Goal: Information Seeking & Learning: Learn about a topic

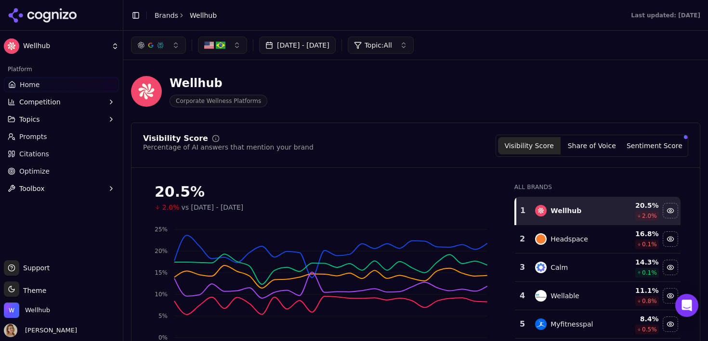
click at [647, 145] on button "Sentiment Score" at bounding box center [654, 145] width 63 height 17
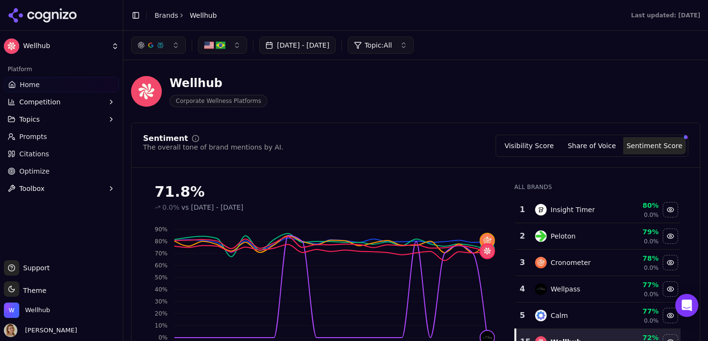
click at [518, 146] on button "Visibility Score" at bounding box center [529, 145] width 63 height 17
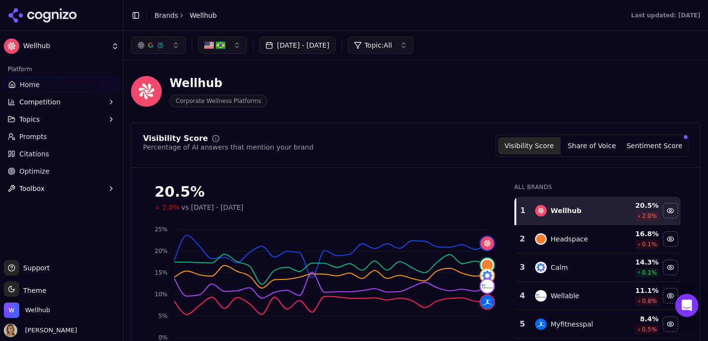
click at [61, 133] on link "Prompts" at bounding box center [61, 136] width 115 height 15
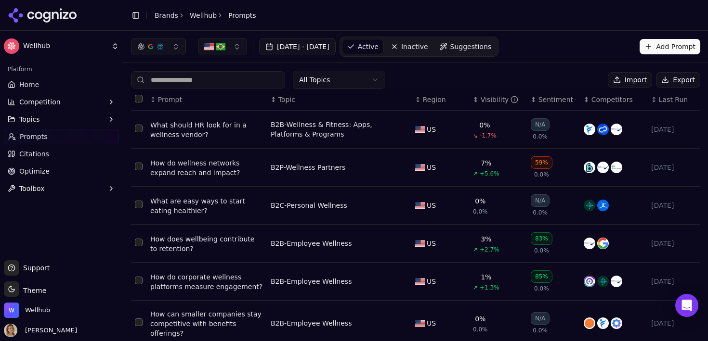
click at [196, 168] on div "How do wellness networks expand reach and impact?" at bounding box center [206, 167] width 113 height 19
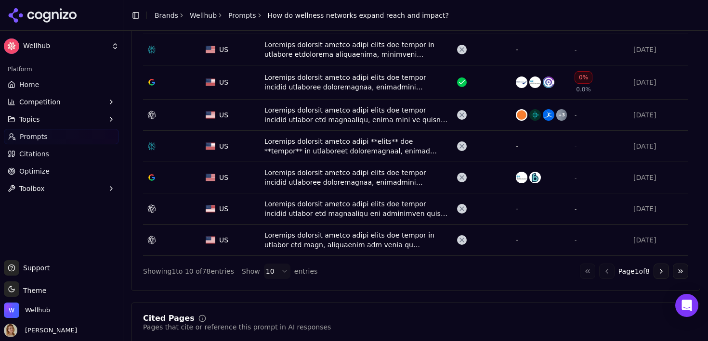
scroll to position [465, 0]
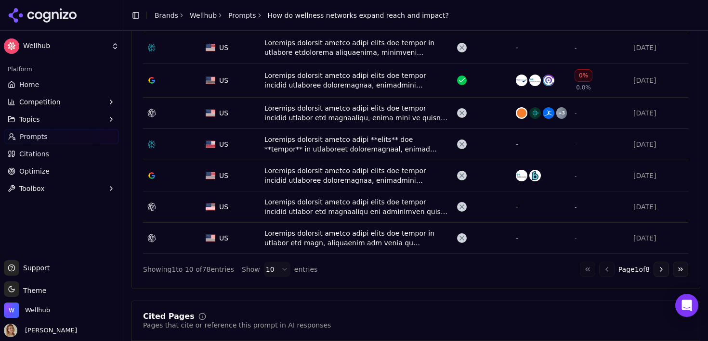
click at [448, 81] on div "Data table" at bounding box center [356, 80] width 185 height 19
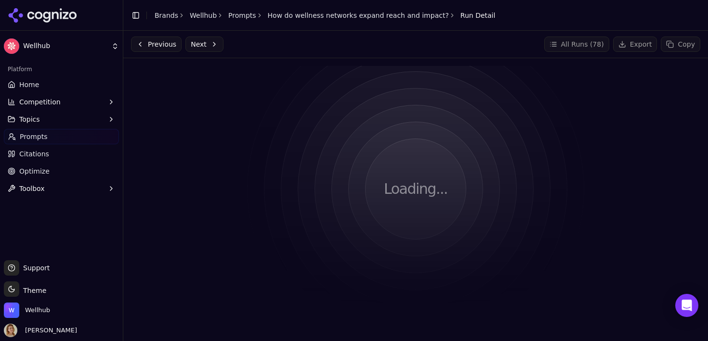
click at [168, 47] on button "Previous" at bounding box center [156, 44] width 51 height 15
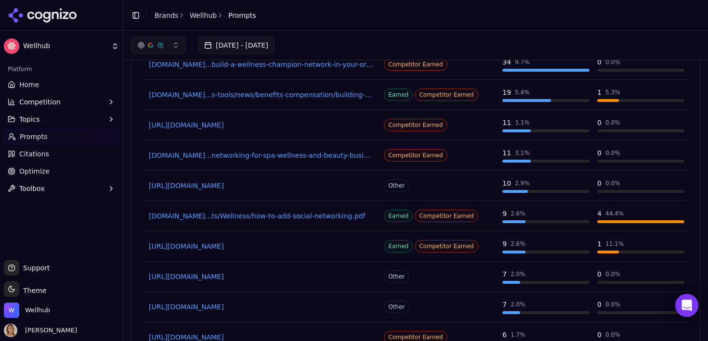
scroll to position [810, 0]
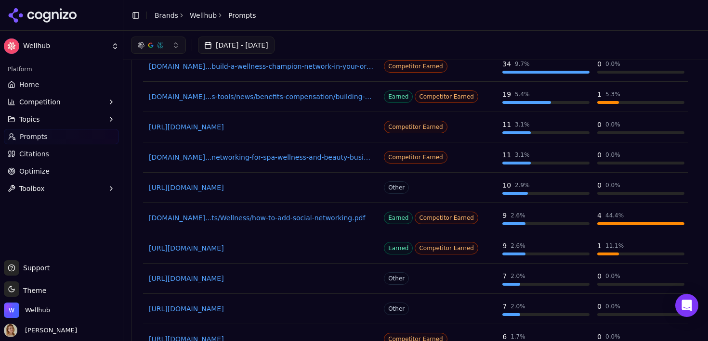
click at [332, 100] on link "[DOMAIN_NAME]...s-tools/news/benefits-compensation/building-wellness-champion-n…" at bounding box center [261, 97] width 225 height 10
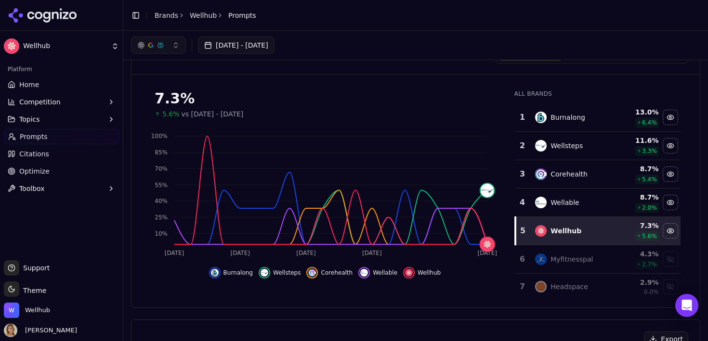
scroll to position [0, 0]
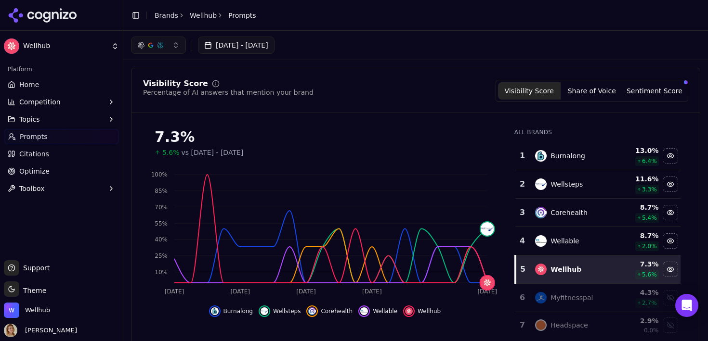
click at [230, 15] on span "Prompts" at bounding box center [242, 16] width 28 height 10
click at [613, 92] on button "Share of Voice" at bounding box center [592, 90] width 63 height 17
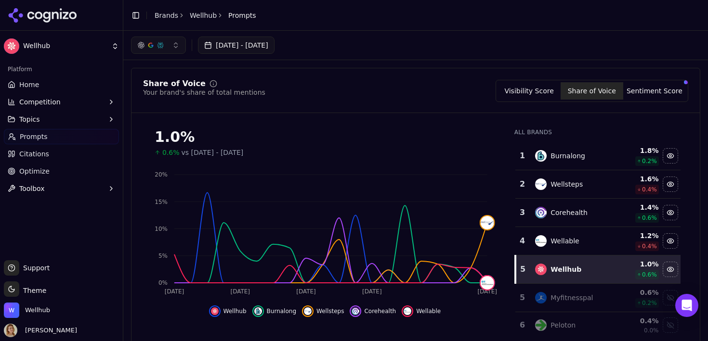
click at [645, 94] on button "Sentiment Score" at bounding box center [654, 90] width 63 height 17
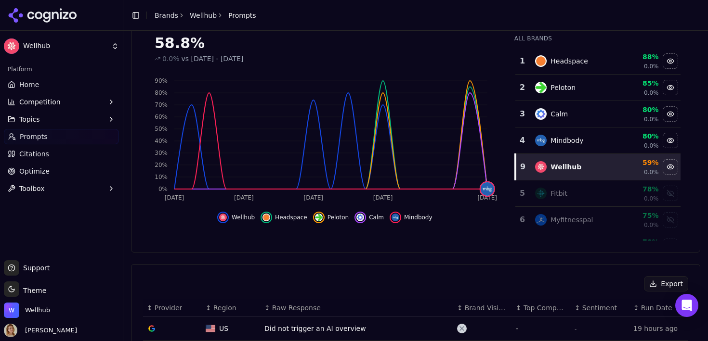
scroll to position [179, 0]
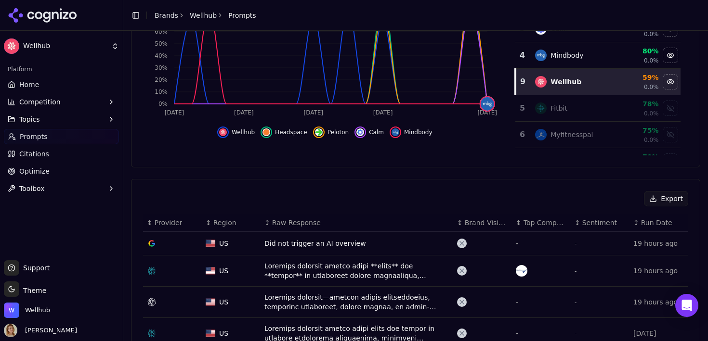
click at [652, 79] on div "59%" at bounding box center [638, 78] width 42 height 10
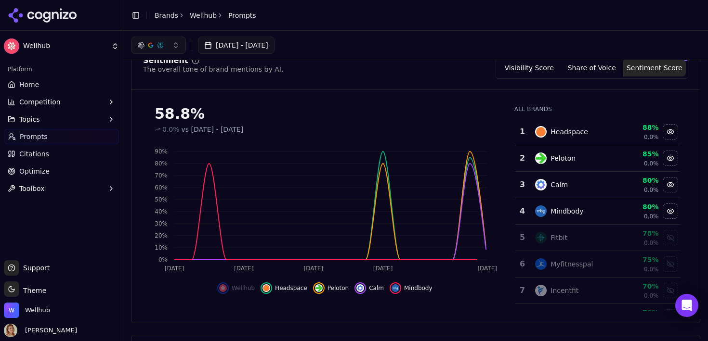
scroll to position [0, 0]
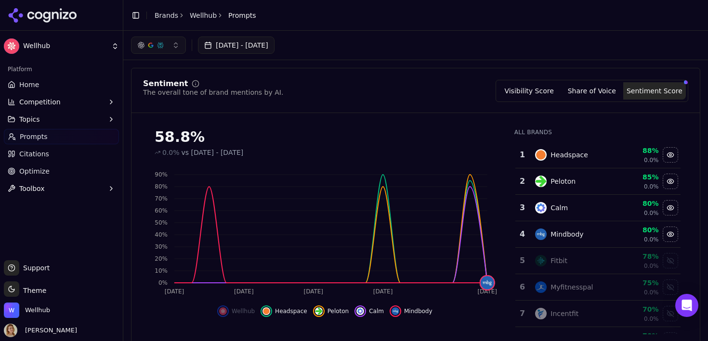
click at [235, 19] on span "Prompts" at bounding box center [242, 16] width 28 height 10
click at [58, 131] on link "Prompts" at bounding box center [61, 136] width 115 height 15
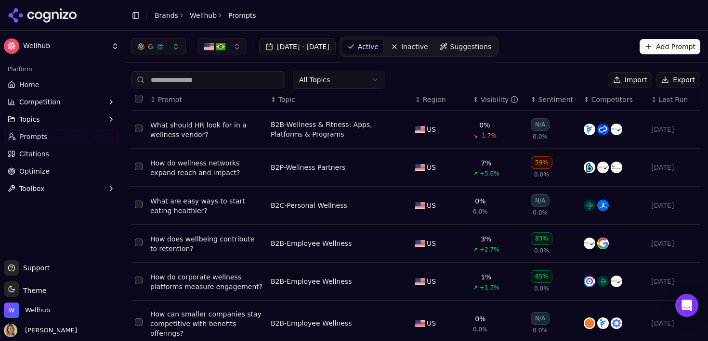
click at [491, 102] on div "Visibility" at bounding box center [500, 100] width 38 height 10
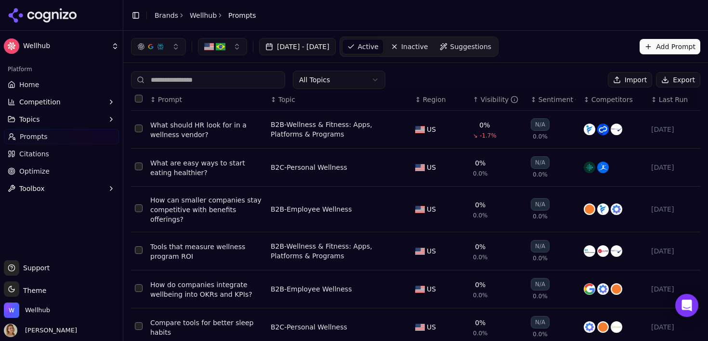
click at [491, 102] on div "Visibility" at bounding box center [500, 100] width 38 height 10
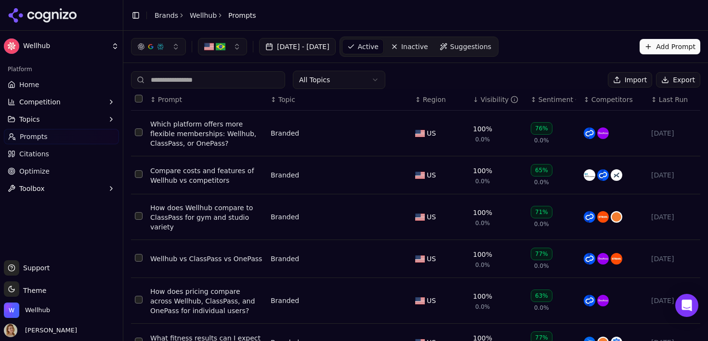
click at [283, 96] on span "Topic" at bounding box center [286, 100] width 17 height 10
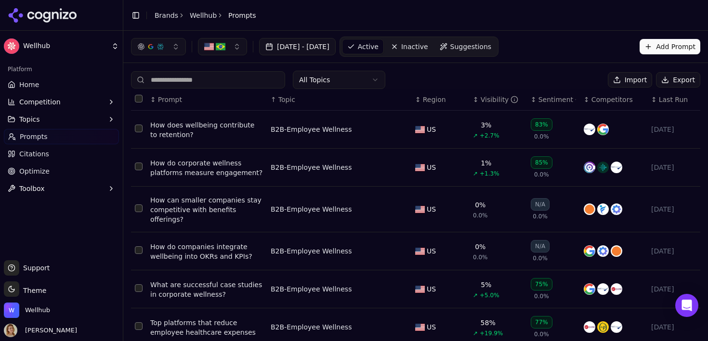
click at [500, 100] on div "Visibility" at bounding box center [500, 100] width 38 height 10
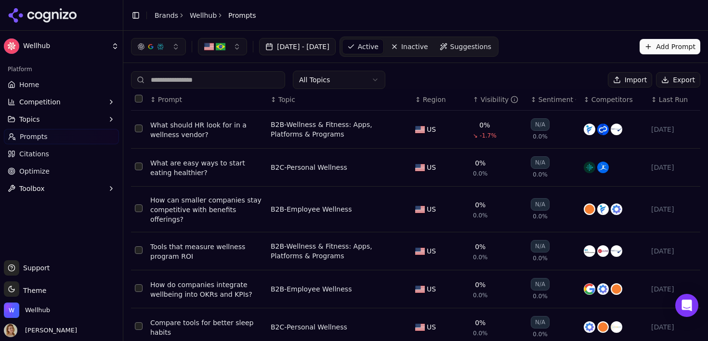
click at [500, 100] on div "Visibility" at bounding box center [500, 100] width 38 height 10
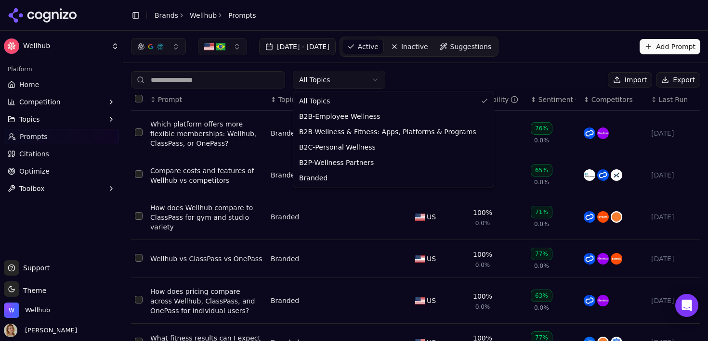
click at [322, 79] on html "Wellhub Platform Home Competition Topics Prompts Citations Optimize Toolbox Sup…" at bounding box center [354, 170] width 708 height 341
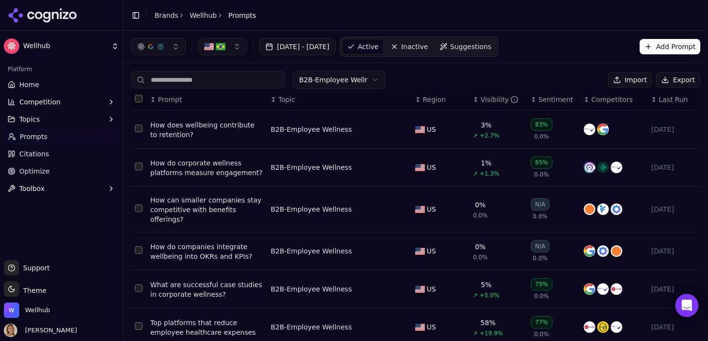
click at [486, 102] on div "Visibility" at bounding box center [500, 100] width 38 height 10
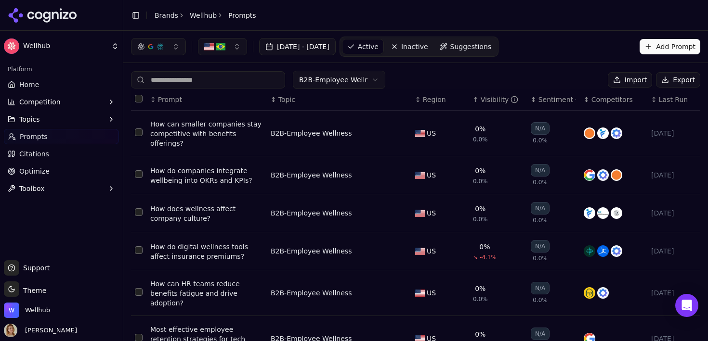
click at [486, 102] on div "Visibility" at bounding box center [500, 100] width 38 height 10
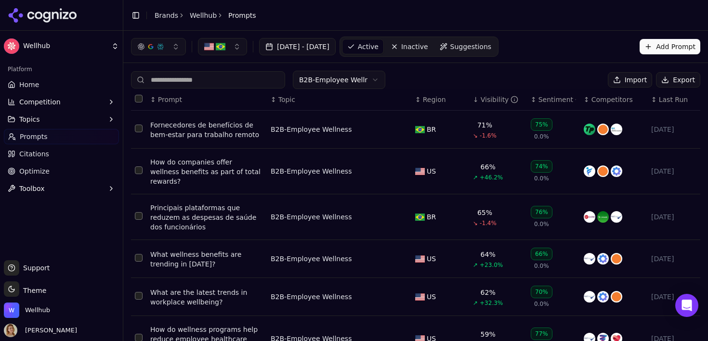
click at [492, 47] on span "Suggestions" at bounding box center [470, 47] width 41 height 10
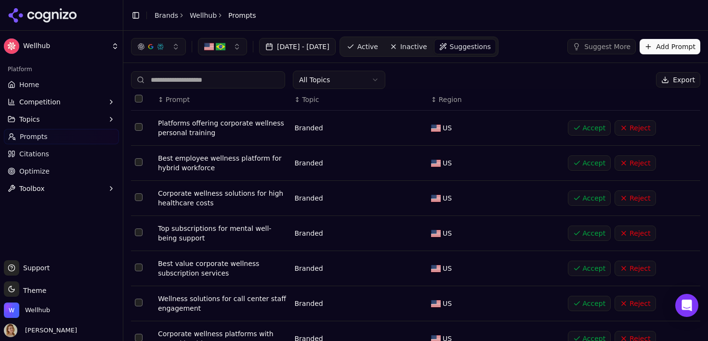
click at [262, 124] on div "Platforms offering corporate wellness personal training" at bounding box center [222, 127] width 129 height 19
click at [378, 51] on span "Active" at bounding box center [367, 47] width 21 height 10
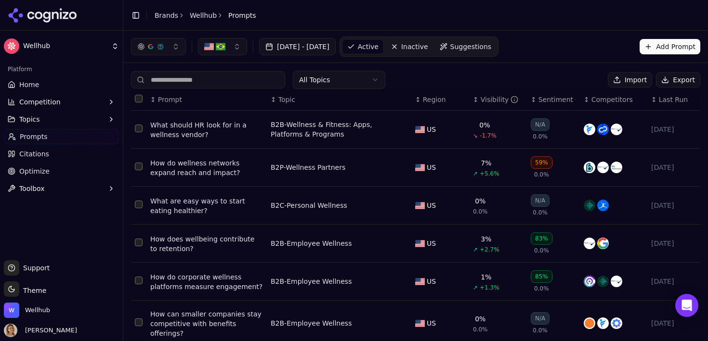
click at [202, 48] on button "button" at bounding box center [222, 46] width 49 height 17
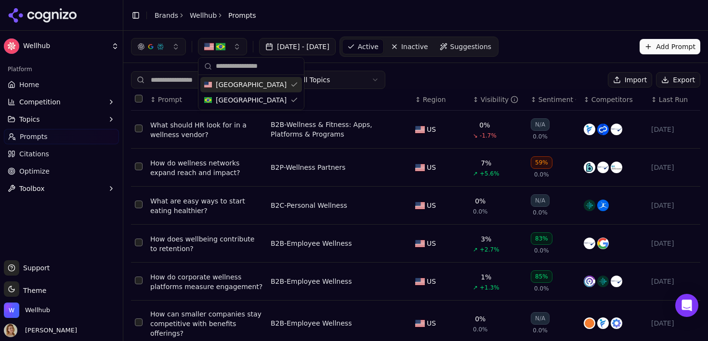
click at [212, 46] on img "button" at bounding box center [209, 47] width 10 height 10
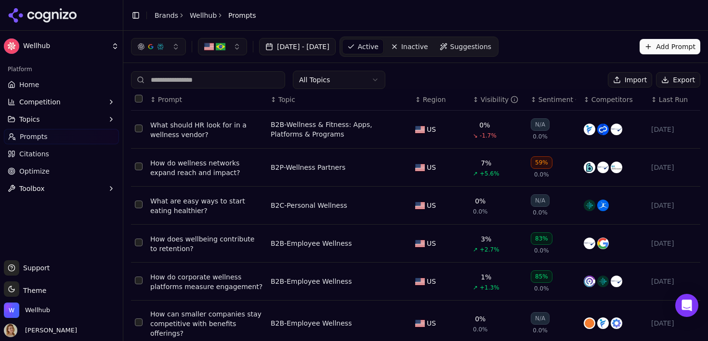
click at [183, 46] on button "button" at bounding box center [158, 46] width 55 height 17
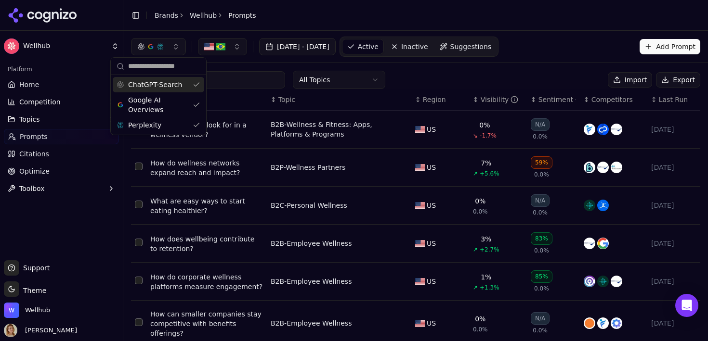
click at [183, 46] on button "button" at bounding box center [158, 46] width 55 height 17
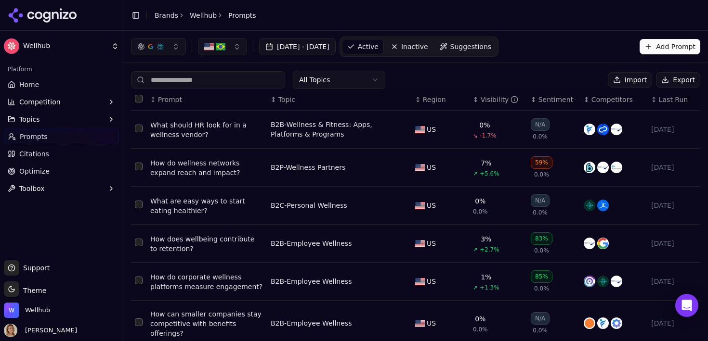
click at [507, 104] on div "Visibility" at bounding box center [500, 100] width 38 height 10
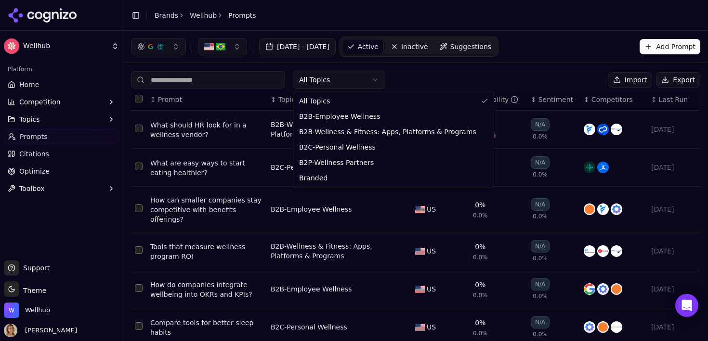
click at [338, 84] on html "Wellhub Platform Home Competition Topics Prompts Citations Optimize Toolbox Sup…" at bounding box center [354, 170] width 708 height 341
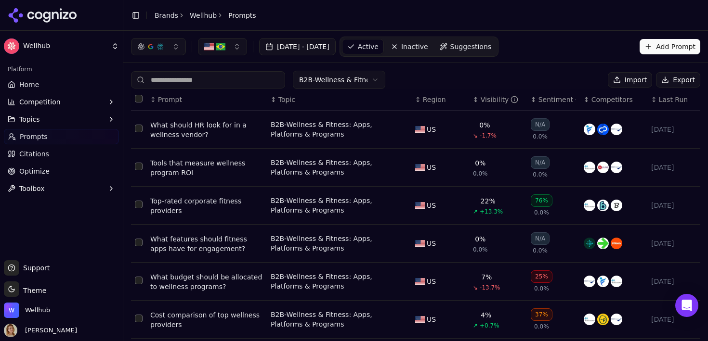
click at [481, 101] on div "Visibility" at bounding box center [500, 100] width 38 height 10
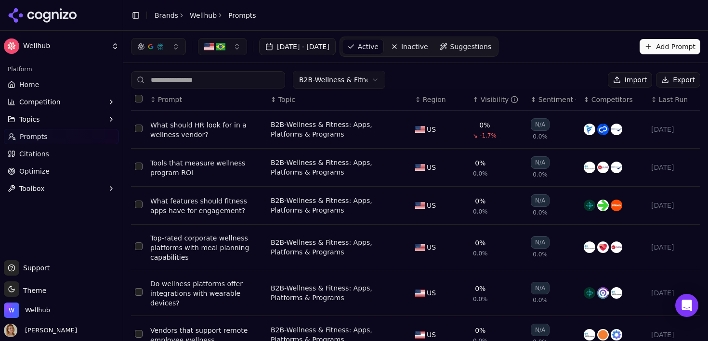
click at [486, 100] on div "Visibility" at bounding box center [500, 100] width 38 height 10
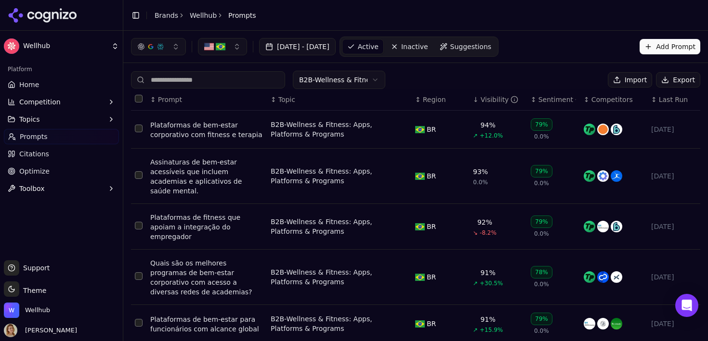
click at [223, 41] on button "button" at bounding box center [222, 46] width 49 height 17
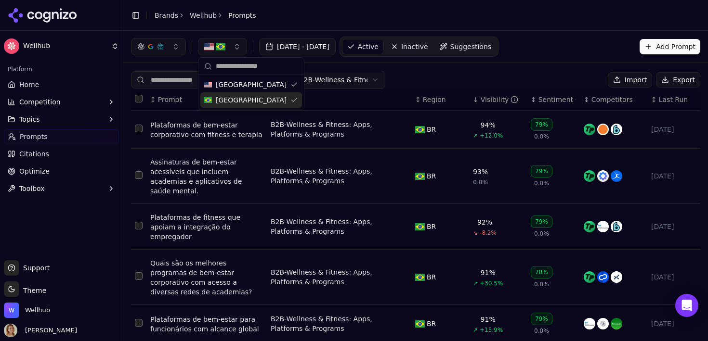
click at [227, 96] on span "[GEOGRAPHIC_DATA]" at bounding box center [251, 100] width 71 height 10
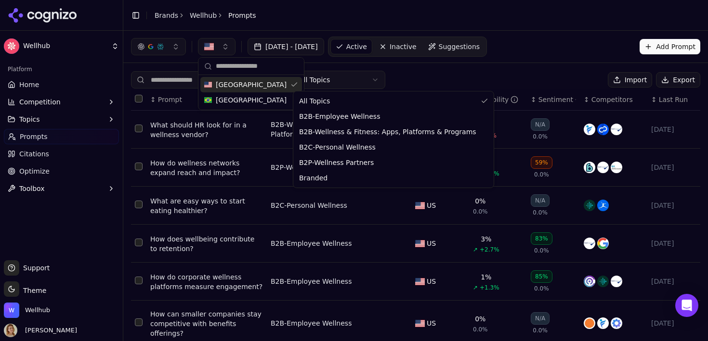
click at [368, 73] on html "Wellhub Platform Home Competition Topics Prompts Citations Optimize Toolbox Sup…" at bounding box center [354, 170] width 708 height 341
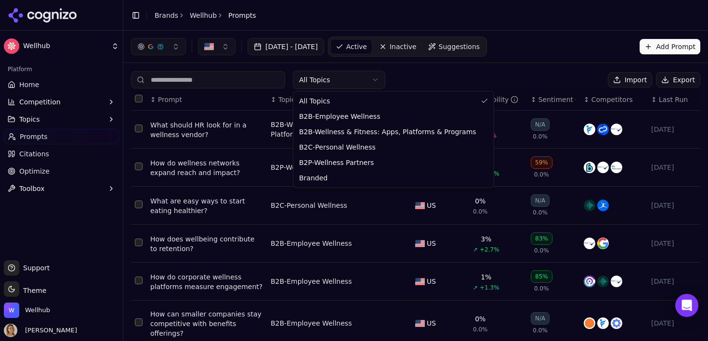
click at [503, 102] on html "Wellhub Platform Home Competition Topics Prompts Citations Optimize Toolbox Sup…" at bounding box center [354, 170] width 708 height 341
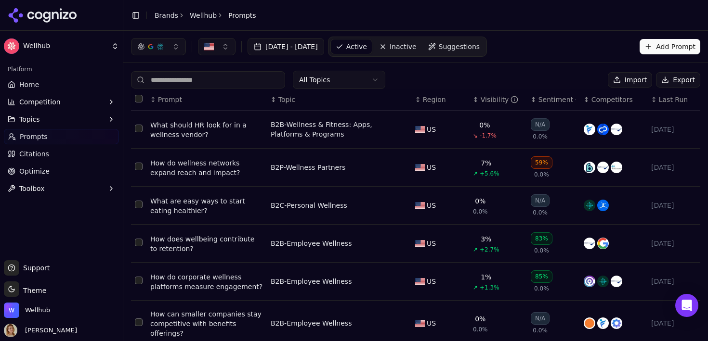
click at [494, 102] on div "Visibility" at bounding box center [500, 100] width 38 height 10
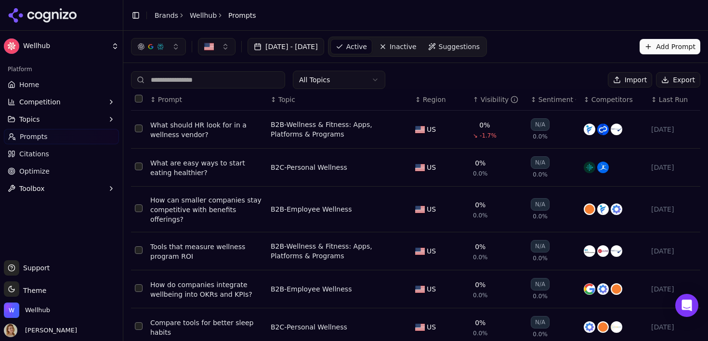
click at [494, 102] on div "Visibility" at bounding box center [500, 100] width 38 height 10
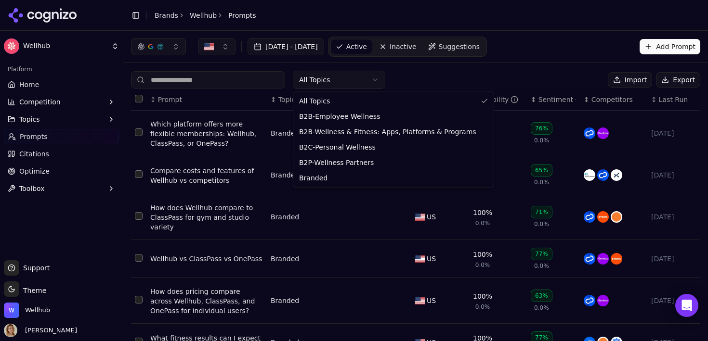
click at [366, 73] on html "Wellhub Platform Home Competition Topics Prompts Citations Optimize Toolbox Sup…" at bounding box center [354, 170] width 708 height 341
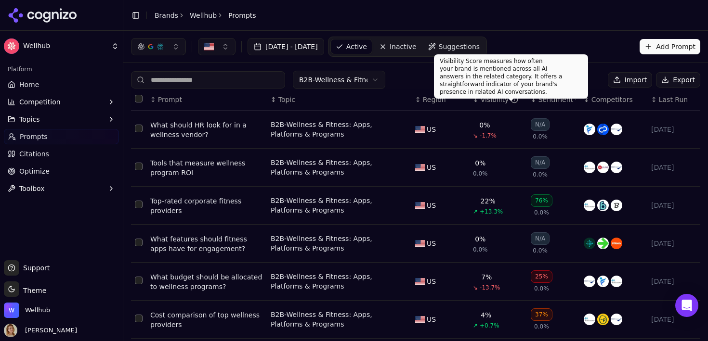
click at [492, 102] on div "Visibility" at bounding box center [500, 100] width 38 height 10
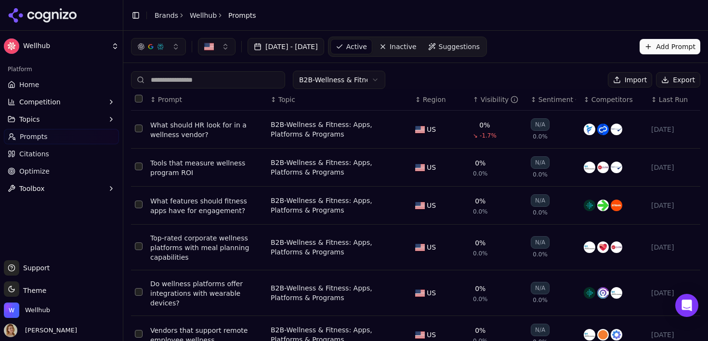
click at [492, 102] on div "Visibility" at bounding box center [500, 100] width 38 height 10
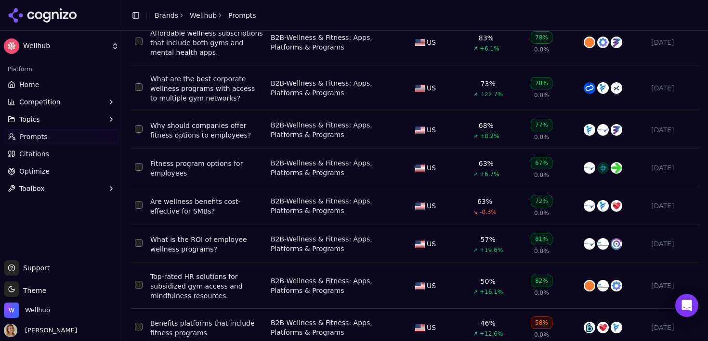
scroll to position [207, 0]
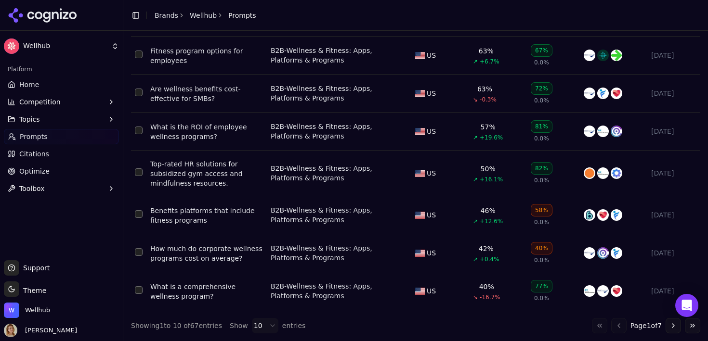
click at [220, 211] on div "Benefits platforms that include fitness programs" at bounding box center [206, 215] width 113 height 19
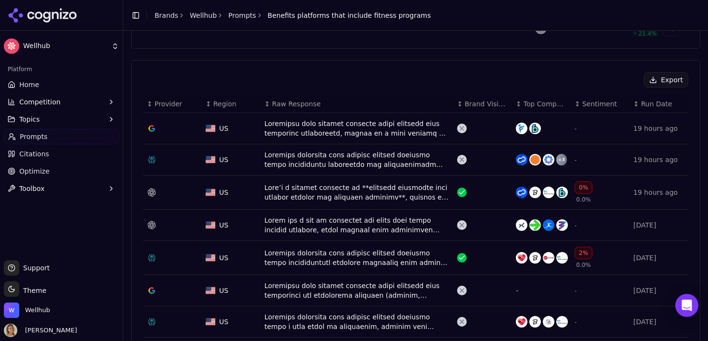
scroll to position [299, 0]
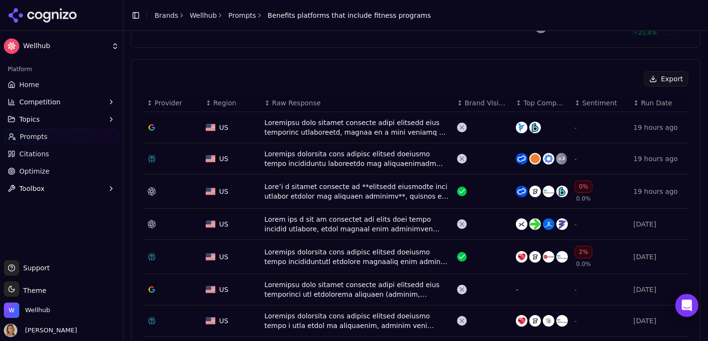
click at [596, 101] on span "Sentiment" at bounding box center [599, 103] width 35 height 10
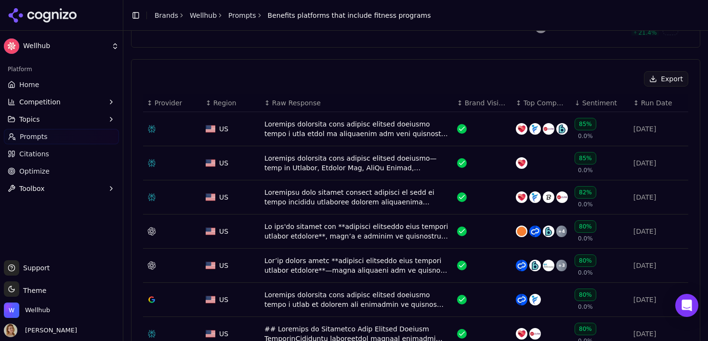
click at [424, 130] on div "Data table" at bounding box center [356, 128] width 185 height 19
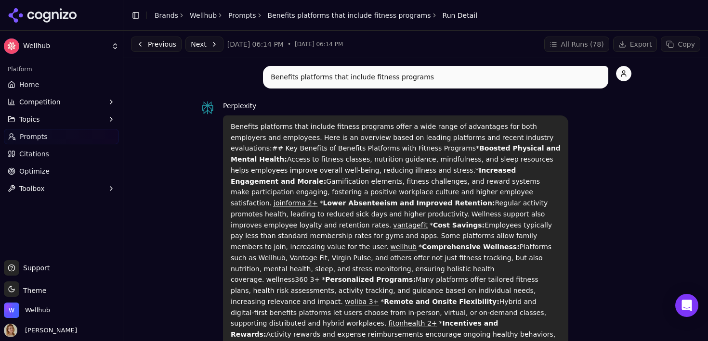
click at [175, 46] on button "Previous" at bounding box center [156, 44] width 51 height 15
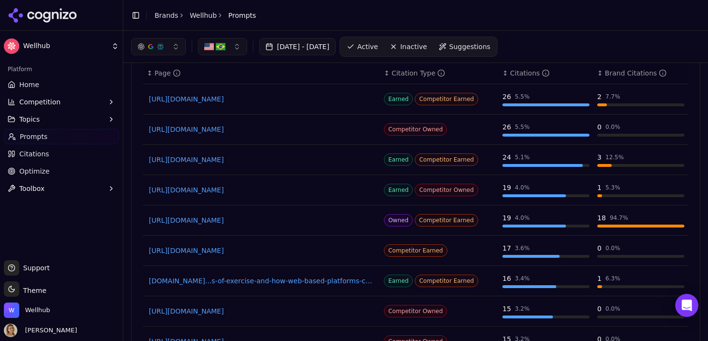
scroll to position [787, 0]
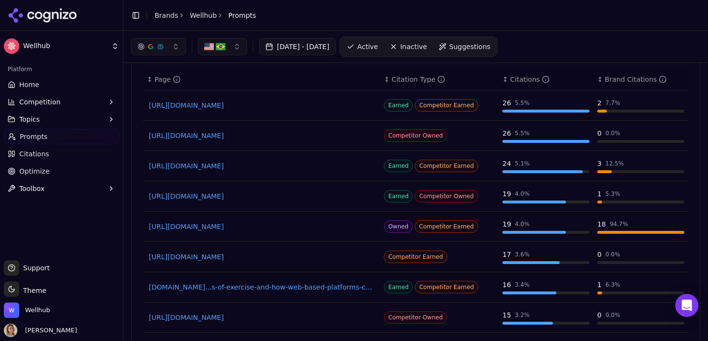
click at [409, 84] on div "Citation Type" at bounding box center [418, 80] width 53 height 10
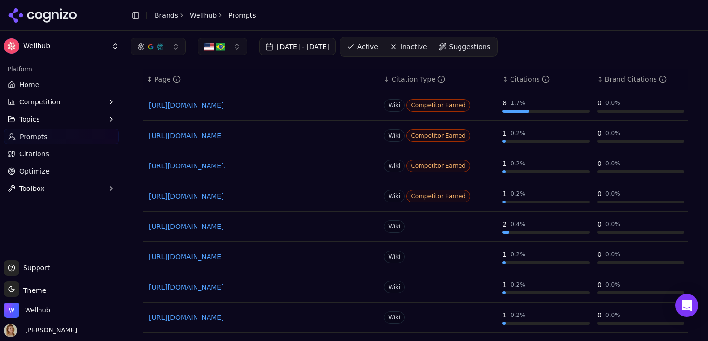
click at [409, 84] on div "Citation Type" at bounding box center [418, 80] width 53 height 10
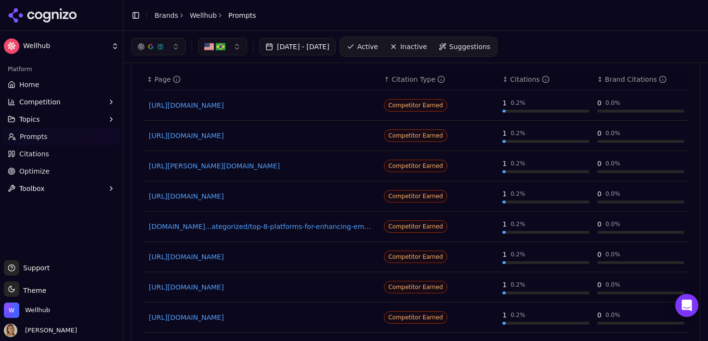
click at [419, 84] on div "Citation Type" at bounding box center [418, 80] width 53 height 10
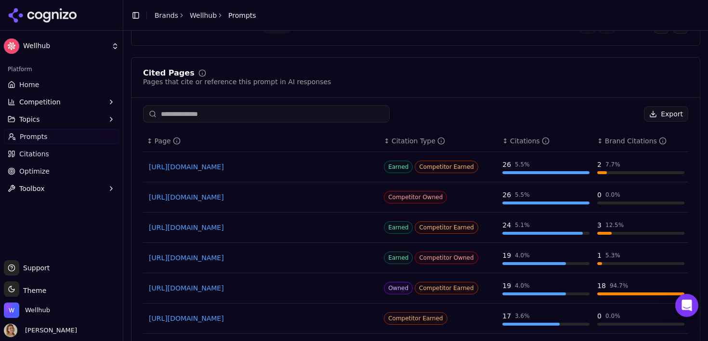
scroll to position [883, 0]
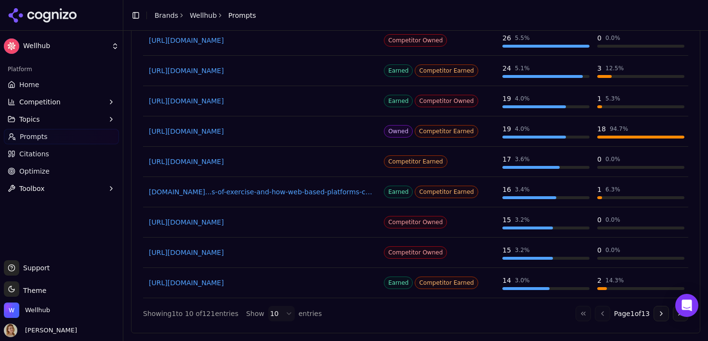
click at [261, 317] on div "Show 10 entries" at bounding box center [284, 313] width 76 height 15
click at [269, 317] on html "Wellhub Platform Home Competition Topics Prompts Citations Optimize Toolbox Sup…" at bounding box center [354, 170] width 708 height 341
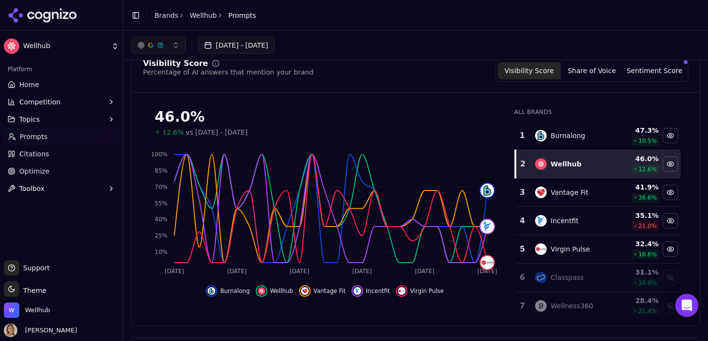
scroll to position [0, 0]
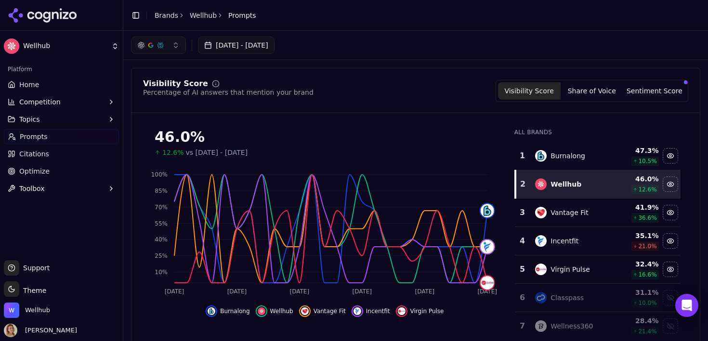
click at [633, 91] on button "Sentiment Score" at bounding box center [654, 90] width 63 height 17
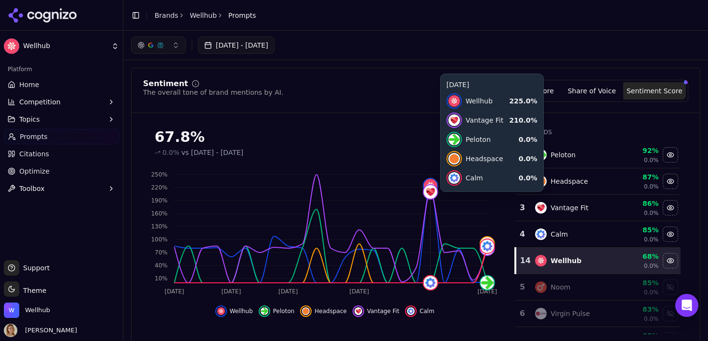
click at [432, 202] on icon "[DATE] Aug [DATE] Aug [DATE] 10% 40% 70% 100% 130% 160% 190% 220% 250%" at bounding box center [325, 232] width 364 height 135
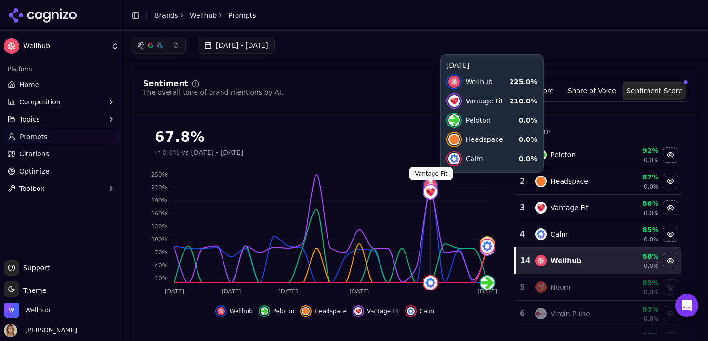
click at [430, 183] on span at bounding box center [430, 183] width 5 height 5
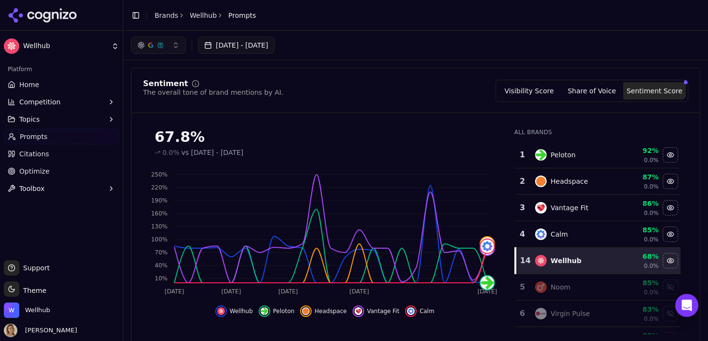
click at [271, 48] on button "[DATE] - [DATE]" at bounding box center [236, 45] width 77 height 17
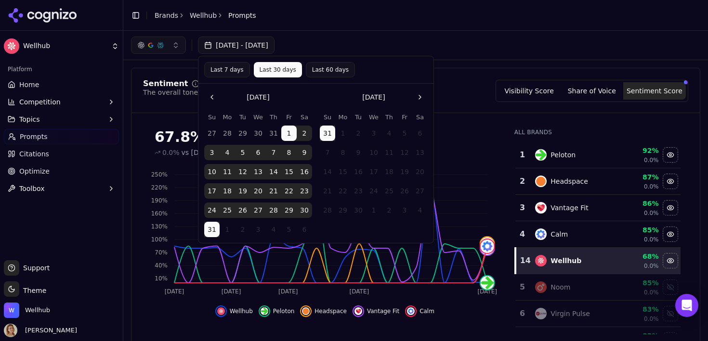
click at [254, 211] on button "27" at bounding box center [257, 210] width 15 height 15
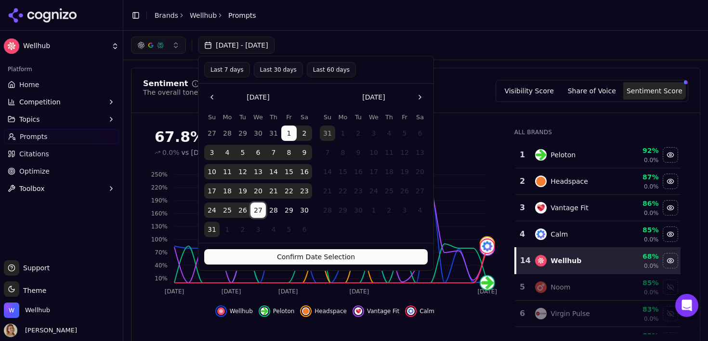
click at [279, 257] on button "Confirm Date Selection" at bounding box center [315, 256] width 223 height 15
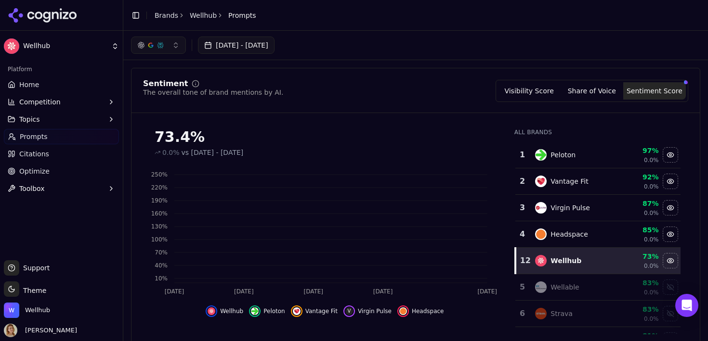
click at [268, 41] on button "[DATE] - [DATE]" at bounding box center [236, 45] width 77 height 17
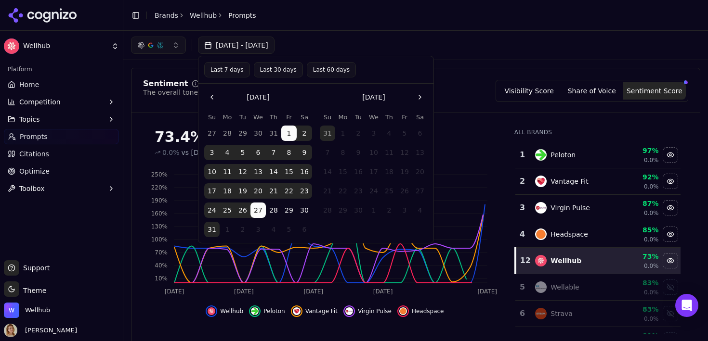
click at [217, 209] on button "24" at bounding box center [211, 210] width 15 height 15
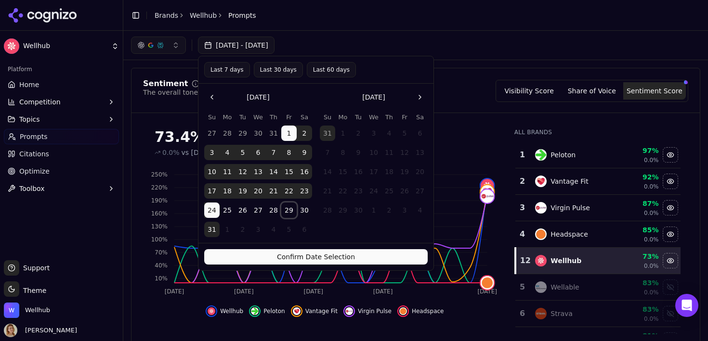
click at [288, 205] on button "29" at bounding box center [288, 210] width 15 height 15
click at [300, 255] on button "Confirm Date Selection" at bounding box center [315, 256] width 223 height 15
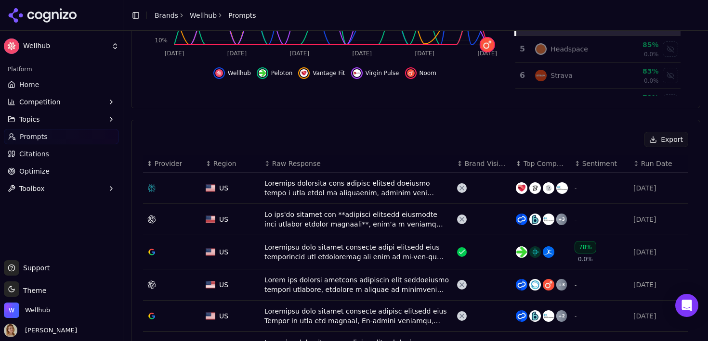
scroll to position [244, 0]
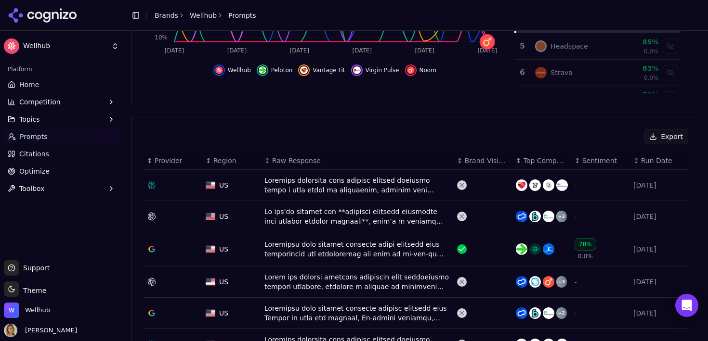
click at [593, 158] on span "Sentiment" at bounding box center [599, 161] width 35 height 10
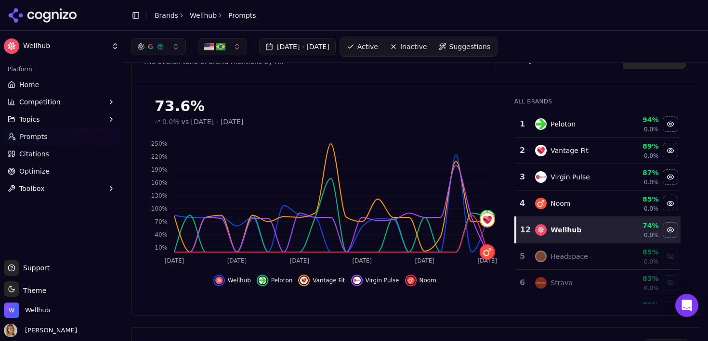
scroll to position [33, 0]
click at [559, 229] on div "Wellhub" at bounding box center [565, 231] width 31 height 10
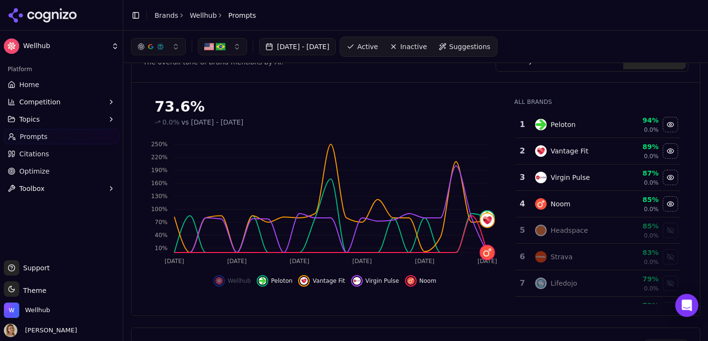
click at [568, 229] on div "Headspace" at bounding box center [569, 231] width 38 height 10
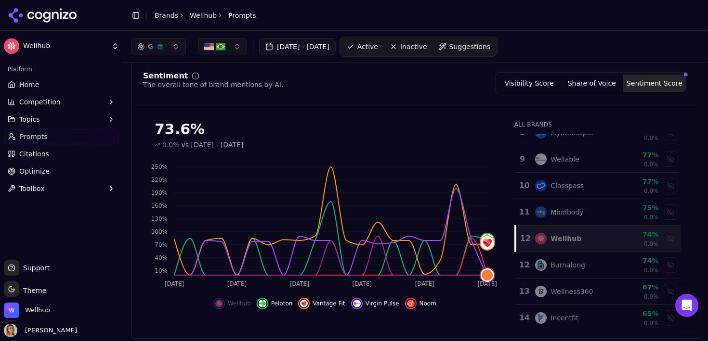
scroll to position [198, 0]
click at [568, 239] on div "Wellhub" at bounding box center [565, 241] width 31 height 10
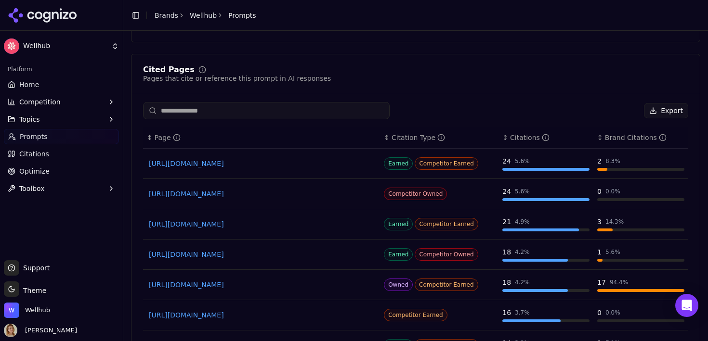
scroll to position [0, 0]
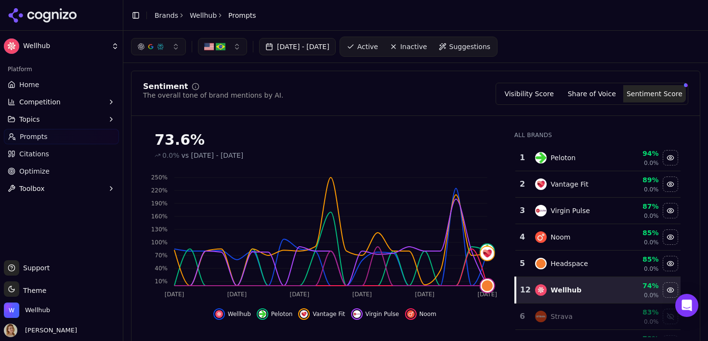
click at [69, 82] on link "Home" at bounding box center [61, 84] width 115 height 15
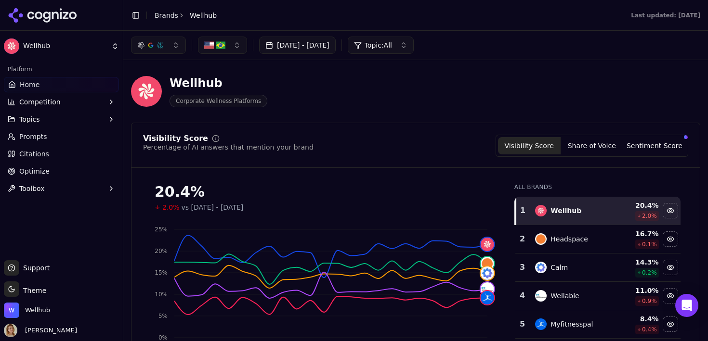
click at [290, 52] on button "[DATE] - [DATE]" at bounding box center [297, 45] width 77 height 17
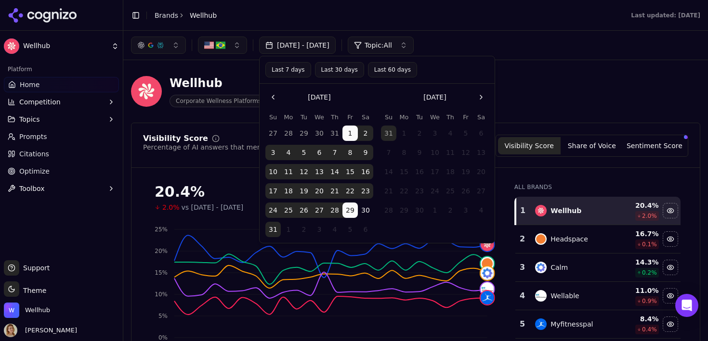
click at [485, 47] on div "[DATE] - [DATE] Topic: All" at bounding box center [415, 45] width 569 height 17
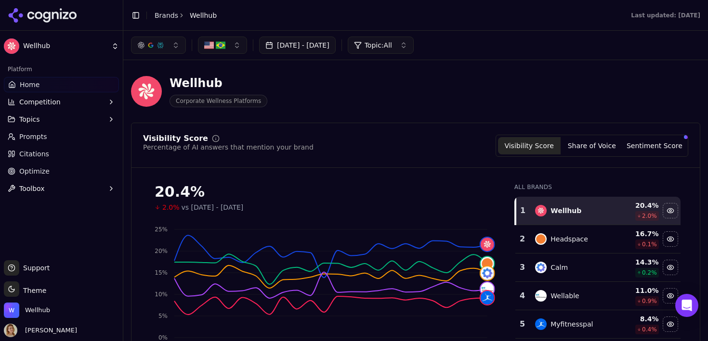
click at [392, 44] on span "Topic: All" at bounding box center [378, 45] width 27 height 10
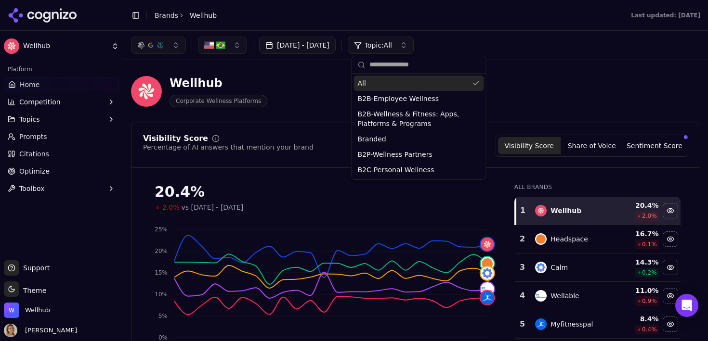
click at [392, 44] on span "Topic: All" at bounding box center [378, 45] width 27 height 10
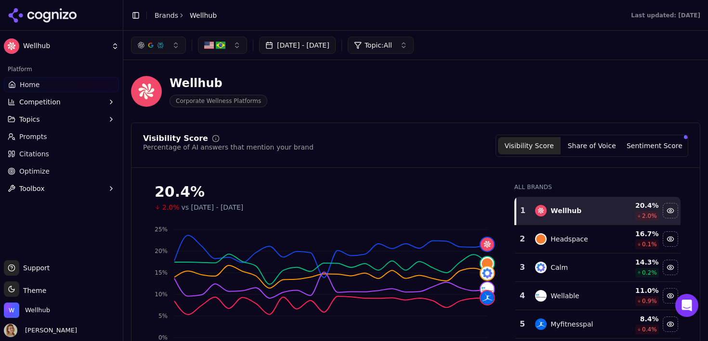
click at [675, 147] on button "Sentiment Score" at bounding box center [654, 145] width 63 height 17
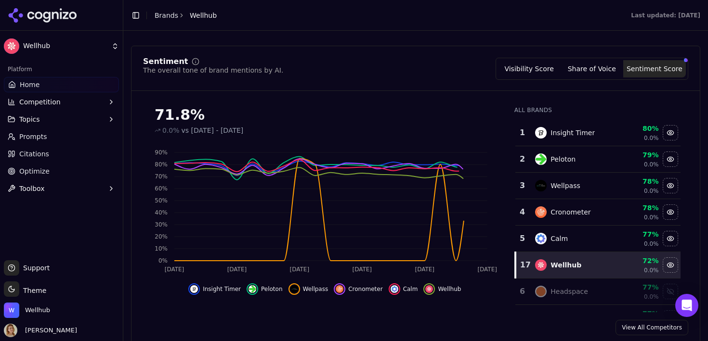
scroll to position [81, 0]
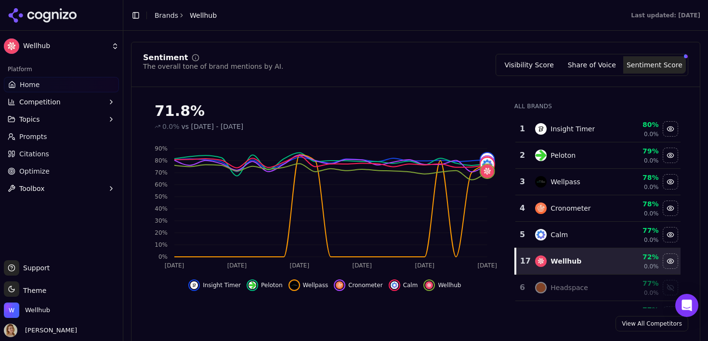
click at [531, 64] on button "Visibility Score" at bounding box center [529, 64] width 63 height 17
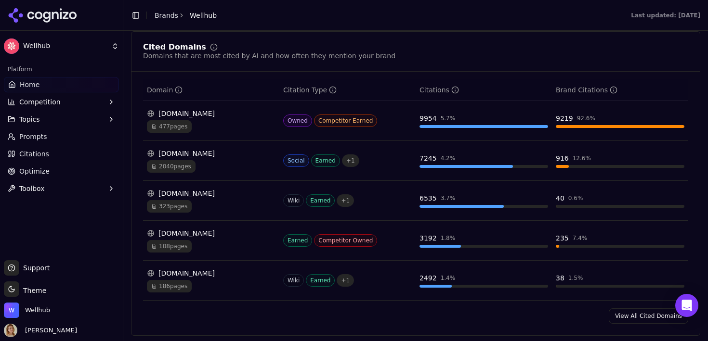
scroll to position [1011, 0]
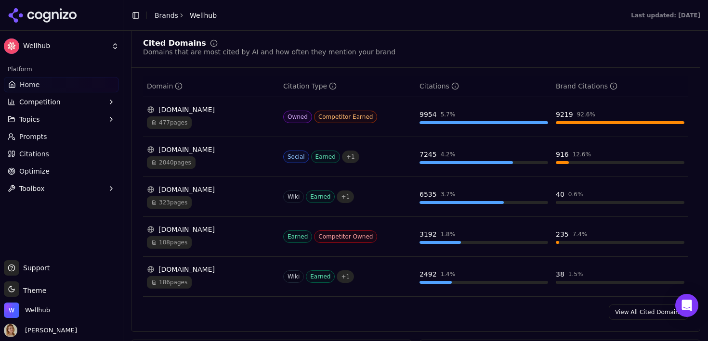
click at [187, 153] on div "[DOMAIN_NAME]" at bounding box center [211, 150] width 129 height 10
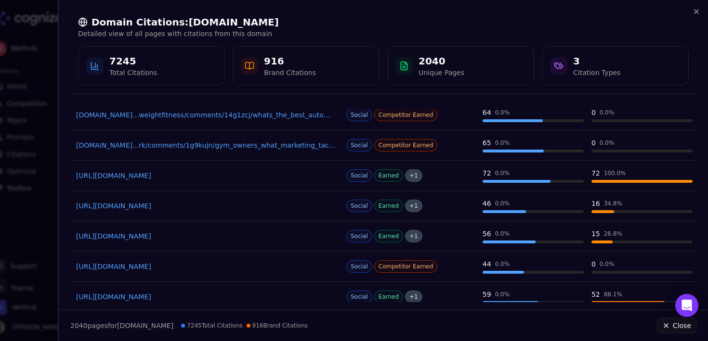
scroll to position [13, 0]
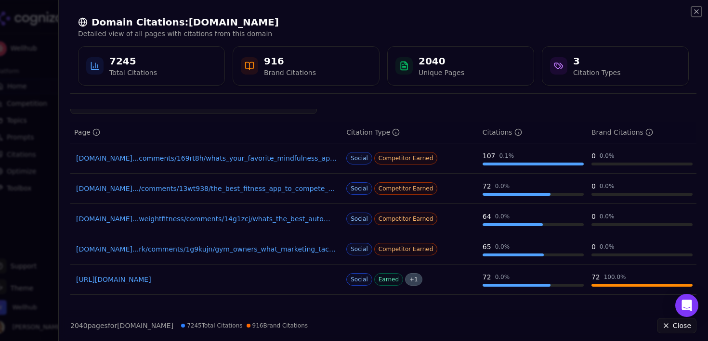
click at [698, 13] on icon "button" at bounding box center [697, 12] width 4 height 4
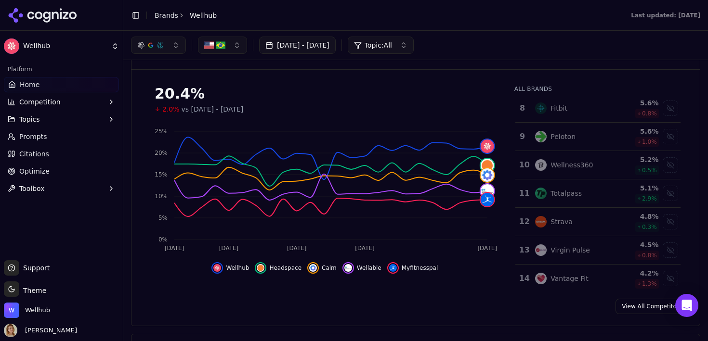
scroll to position [0, 0]
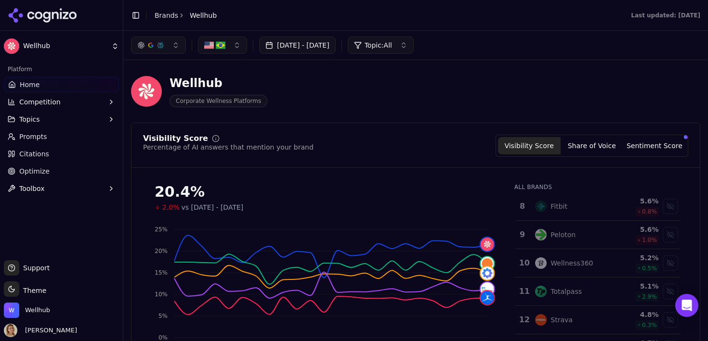
click at [54, 140] on link "Prompts" at bounding box center [61, 136] width 115 height 15
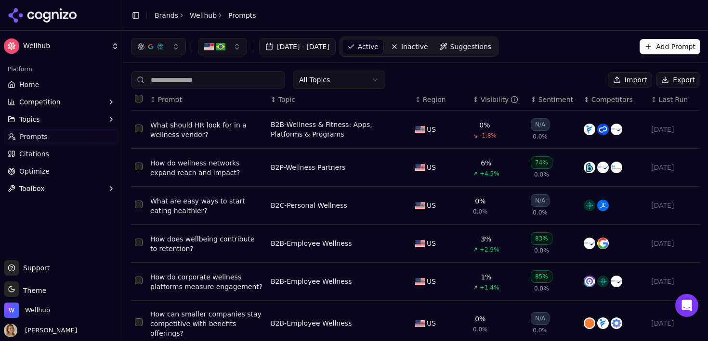
click at [57, 87] on link "Home" at bounding box center [61, 84] width 115 height 15
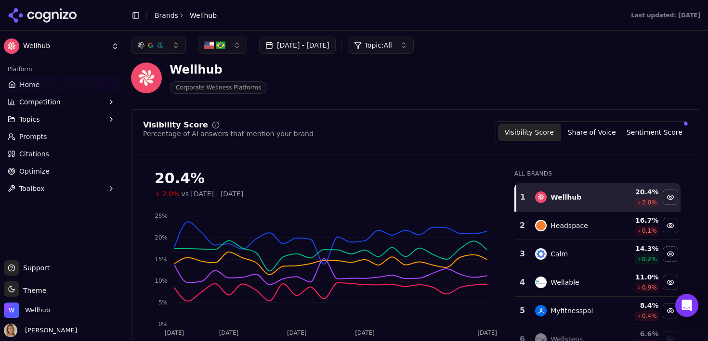
scroll to position [14, 0]
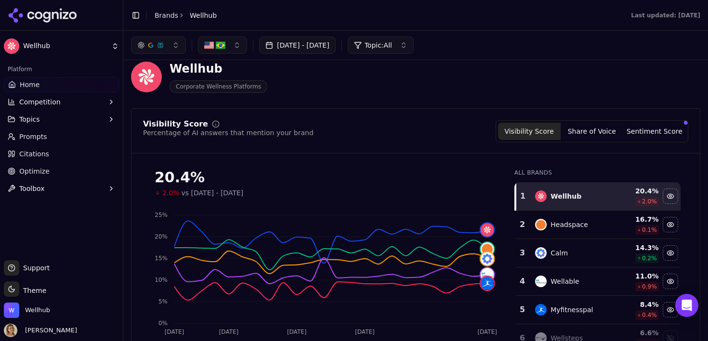
click at [308, 45] on button "[DATE] - [DATE]" at bounding box center [297, 45] width 77 height 17
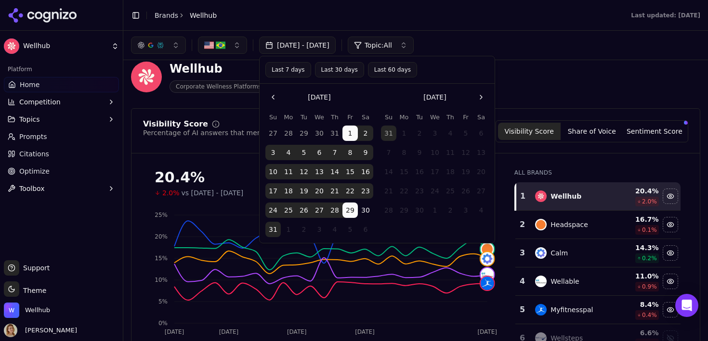
click at [272, 99] on button "Go to the Previous Month" at bounding box center [272, 97] width 15 height 15
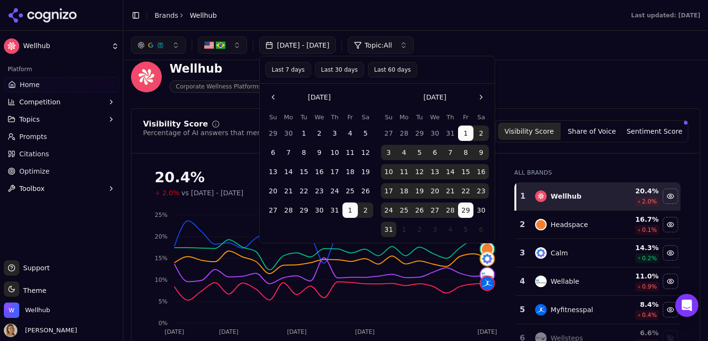
click at [302, 136] on button "1" at bounding box center [303, 133] width 15 height 15
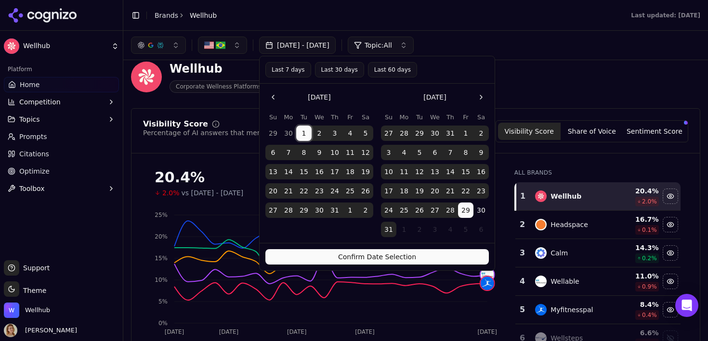
click at [405, 255] on button "Confirm Date Selection" at bounding box center [376, 256] width 223 height 15
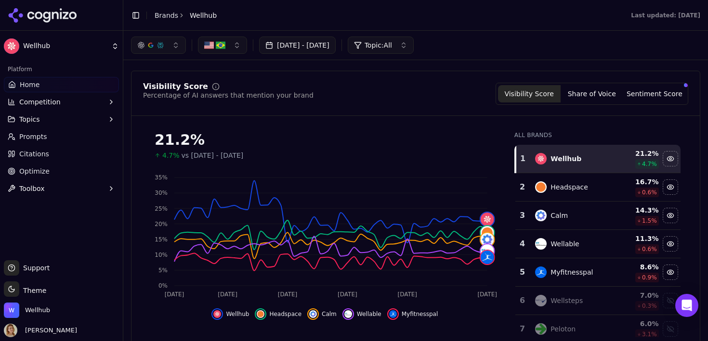
scroll to position [36, 0]
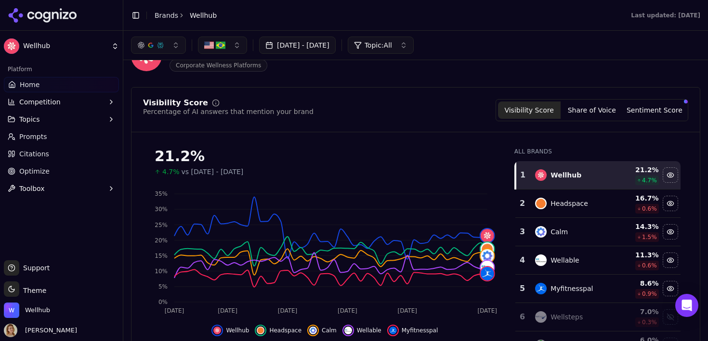
click at [275, 45] on button "[DATE] - [DATE]" at bounding box center [297, 45] width 77 height 17
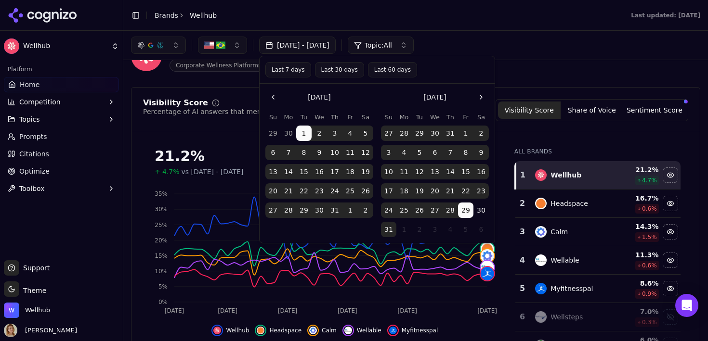
click at [272, 99] on button "Go to the Previous Month" at bounding box center [272, 97] width 15 height 15
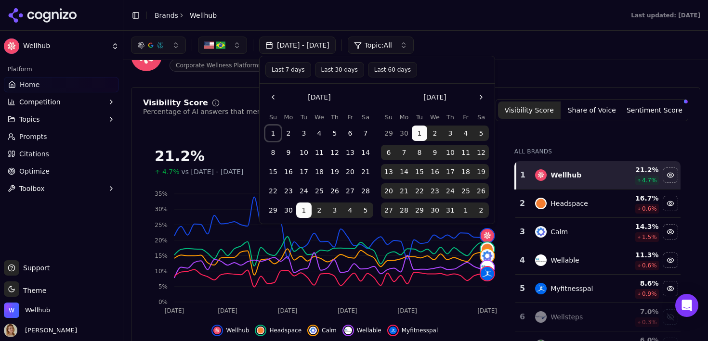
click at [274, 134] on button "1" at bounding box center [272, 133] width 15 height 15
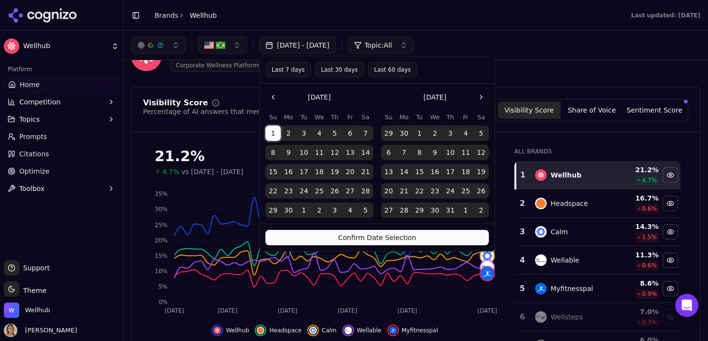
click at [418, 231] on button "Confirm Date Selection" at bounding box center [376, 237] width 223 height 15
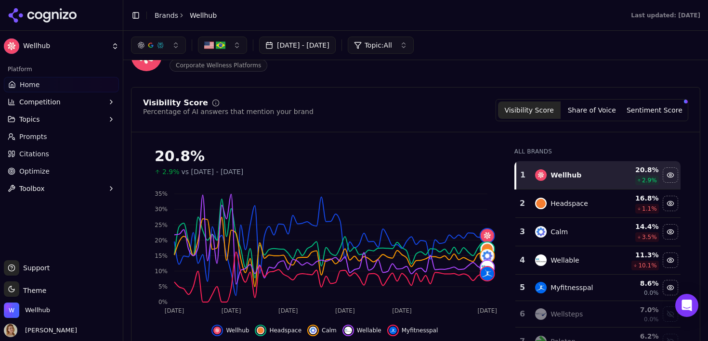
click at [227, 51] on button "button" at bounding box center [222, 45] width 49 height 17
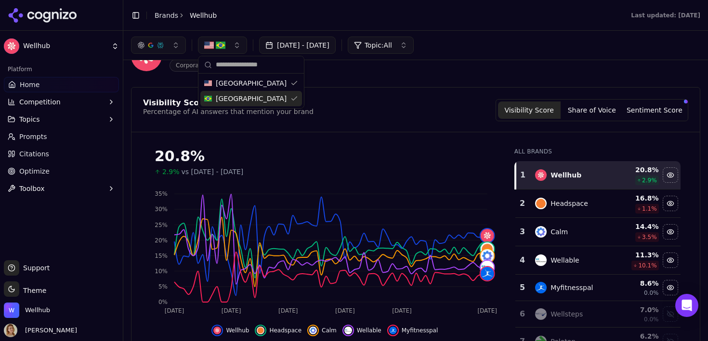
click at [225, 101] on span "[GEOGRAPHIC_DATA]" at bounding box center [251, 99] width 71 height 10
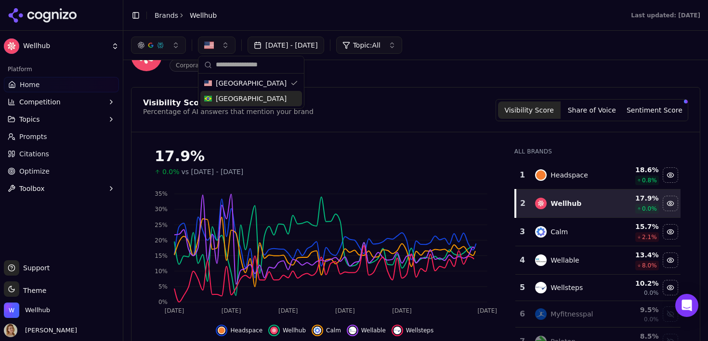
click at [414, 114] on div "Visibility Score Percentage of AI answers that mention your brand Visibility Sc…" at bounding box center [415, 110] width 545 height 22
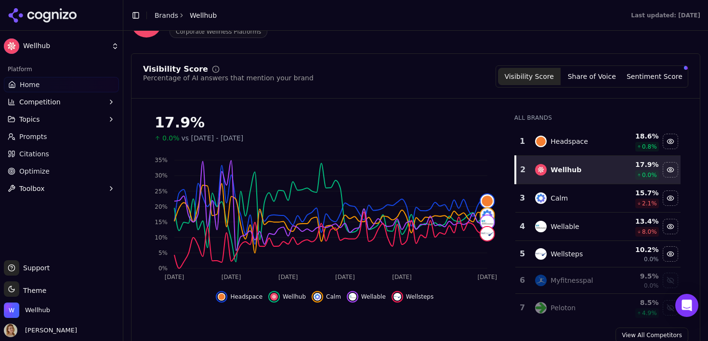
scroll to position [103, 0]
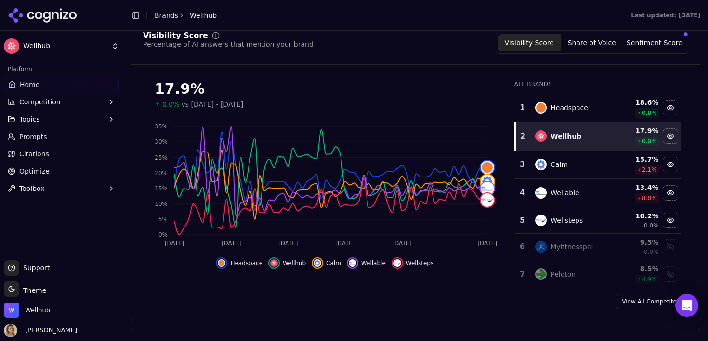
click at [591, 47] on button "Share of Voice" at bounding box center [592, 42] width 63 height 17
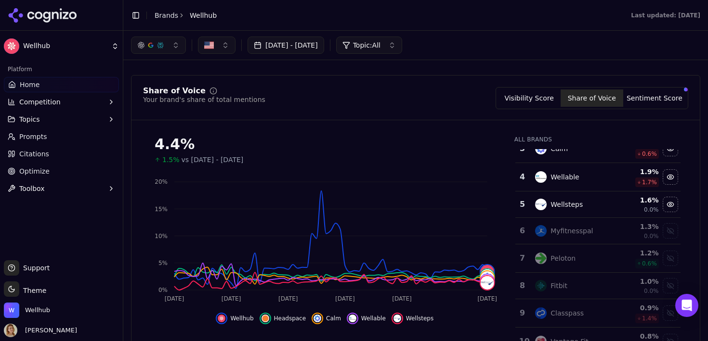
scroll to position [0, 0]
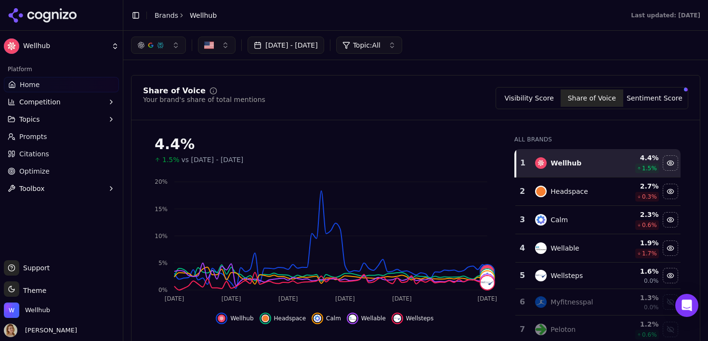
click at [655, 108] on div "Visibility Score Share of Voice Sentiment Score" at bounding box center [592, 98] width 193 height 22
click at [652, 104] on button "Sentiment Score" at bounding box center [654, 98] width 63 height 17
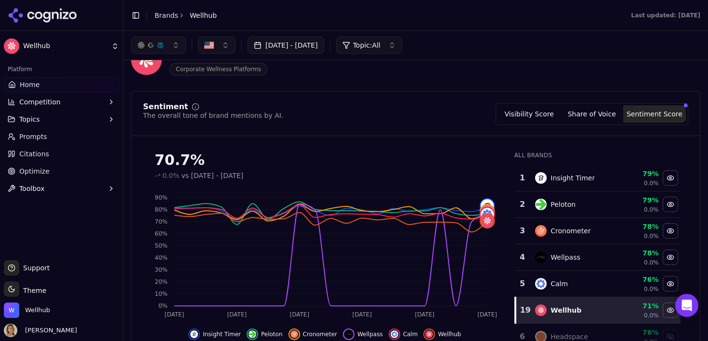
scroll to position [31, 0]
click at [578, 110] on button "Share of Voice" at bounding box center [592, 114] width 63 height 17
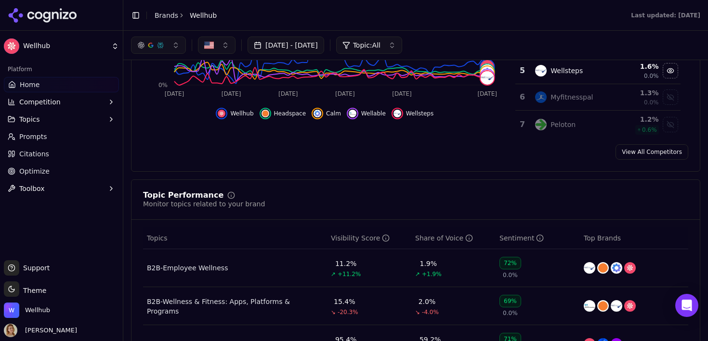
scroll to position [0, 0]
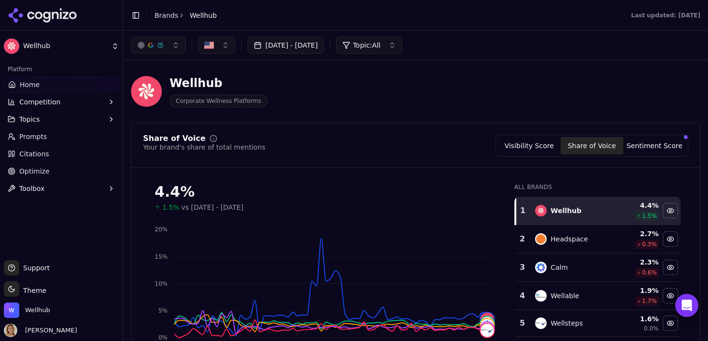
click at [533, 149] on button "Visibility Score" at bounding box center [529, 145] width 63 height 17
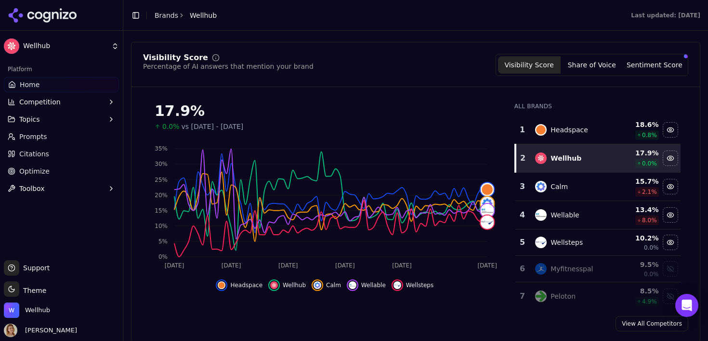
scroll to position [88, 0]
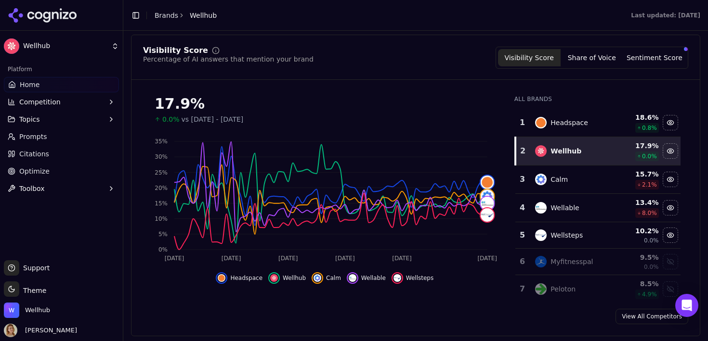
click at [279, 281] on div "Hide wellhub data" at bounding box center [274, 279] width 12 height 12
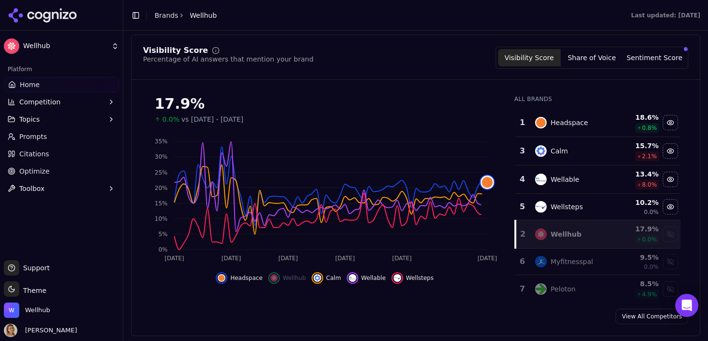
click at [279, 281] on div "Show wellhub data" at bounding box center [274, 279] width 12 height 12
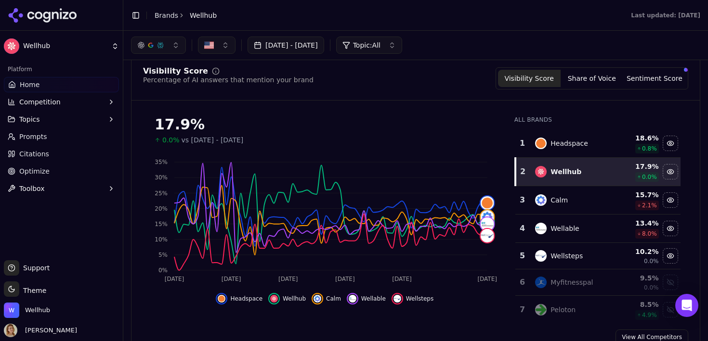
scroll to position [66, 0]
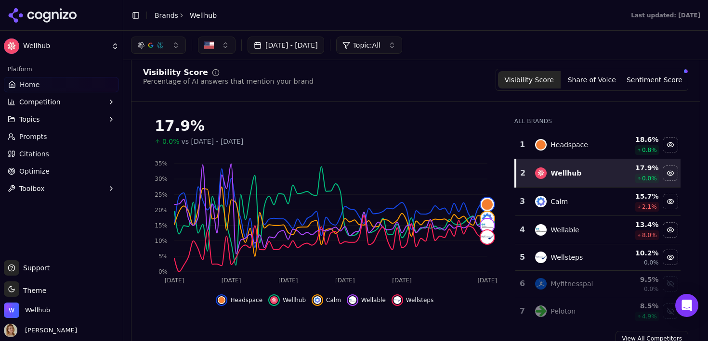
click at [66, 104] on button "Competition" at bounding box center [61, 101] width 115 height 15
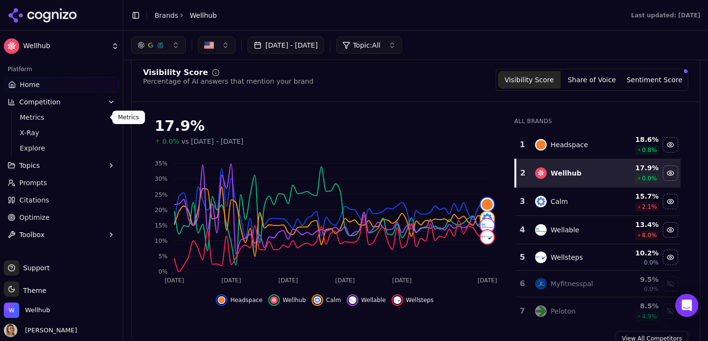
click at [57, 115] on span "Metrics" at bounding box center [62, 118] width 84 height 10
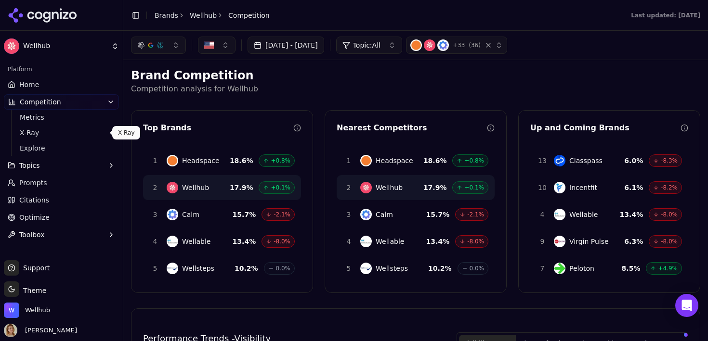
click at [51, 130] on span "X-Ray" at bounding box center [62, 133] width 84 height 10
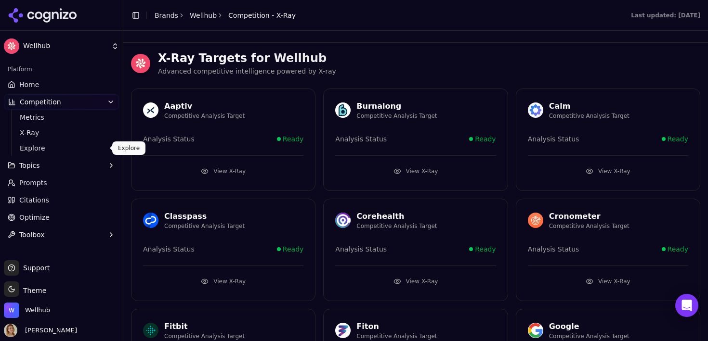
click at [46, 147] on span "Explore" at bounding box center [62, 149] width 84 height 10
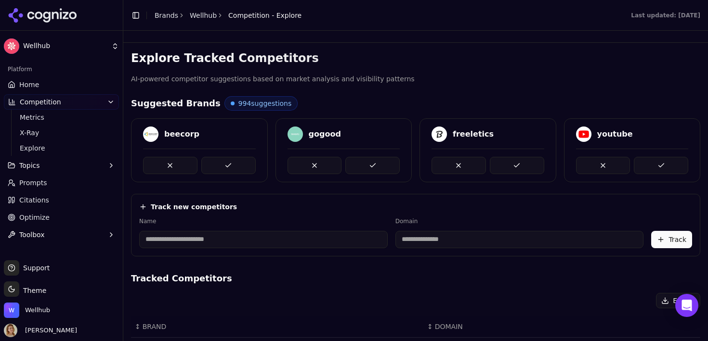
click at [45, 211] on link "Optimize" at bounding box center [61, 217] width 115 height 15
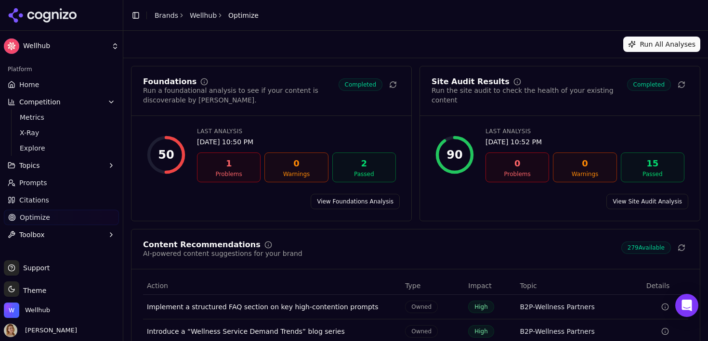
click at [49, 200] on link "Citations" at bounding box center [61, 200] width 115 height 15
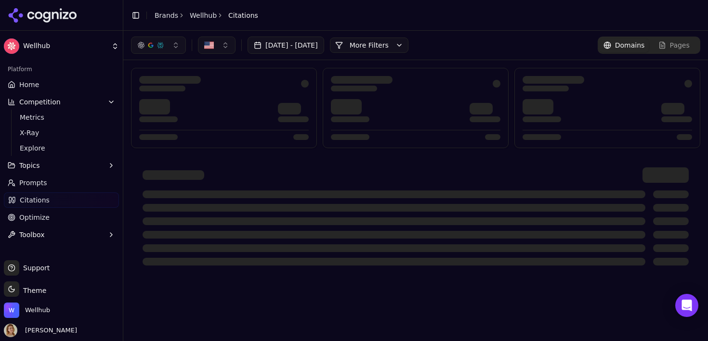
click at [46, 236] on button "Toolbox" at bounding box center [61, 234] width 115 height 15
click at [49, 165] on button "Topics" at bounding box center [61, 165] width 115 height 15
click at [47, 166] on button "Topics" at bounding box center [61, 165] width 115 height 15
click at [47, 84] on link "Home" at bounding box center [61, 84] width 115 height 15
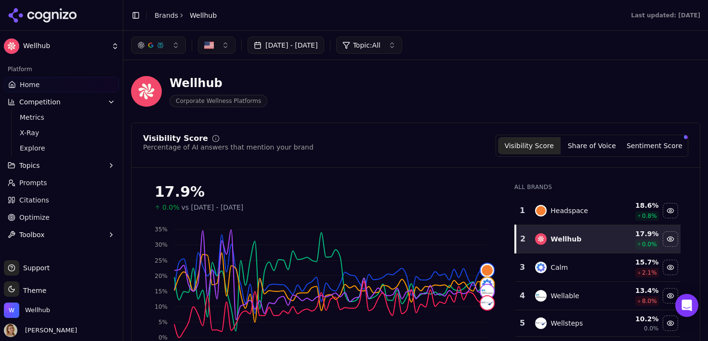
click at [212, 141] on icon at bounding box center [216, 139] width 8 height 8
click at [216, 139] on icon at bounding box center [216, 139] width 0 height 1
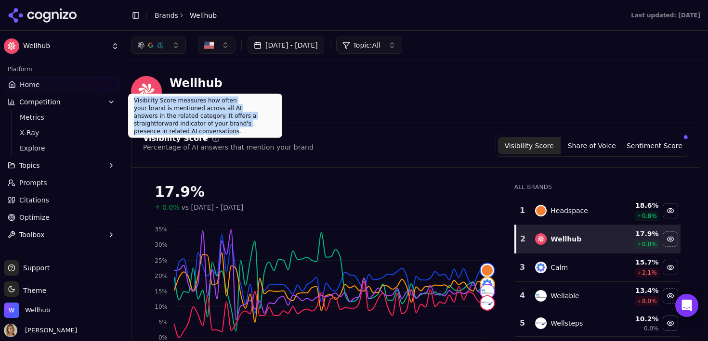
drag, startPoint x: 269, startPoint y: 123, endPoint x: 131, endPoint y: 102, distance: 139.8
click at [131, 102] on div "Visibility Score measures how often your brand is mentioned across all AI answe…" at bounding box center [205, 116] width 154 height 44
copy div "Visibility Score measures how often your brand is mentioned across all AI answe…"
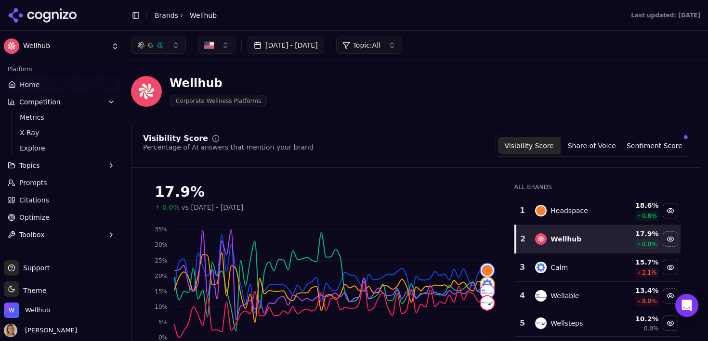
click at [275, 46] on button "[DATE] - [DATE]" at bounding box center [286, 45] width 77 height 17
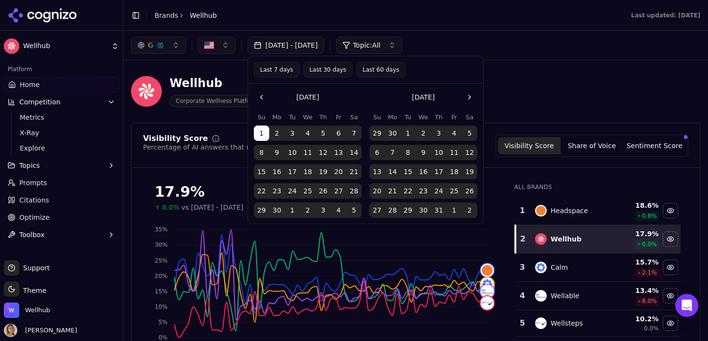
click at [263, 129] on button "1" at bounding box center [261, 133] width 15 height 15
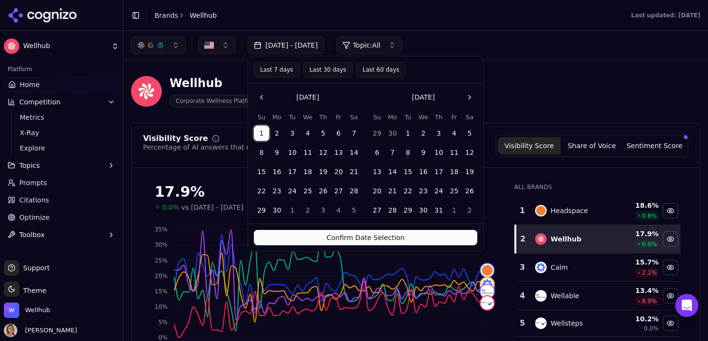
click at [275, 211] on button "30" at bounding box center [276, 210] width 15 height 15
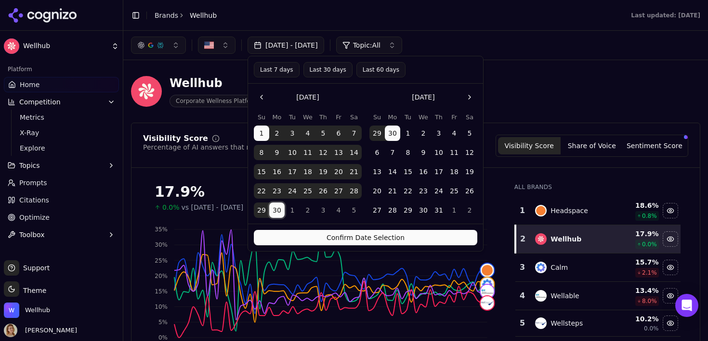
click at [298, 239] on button "Confirm Date Selection" at bounding box center [365, 237] width 223 height 15
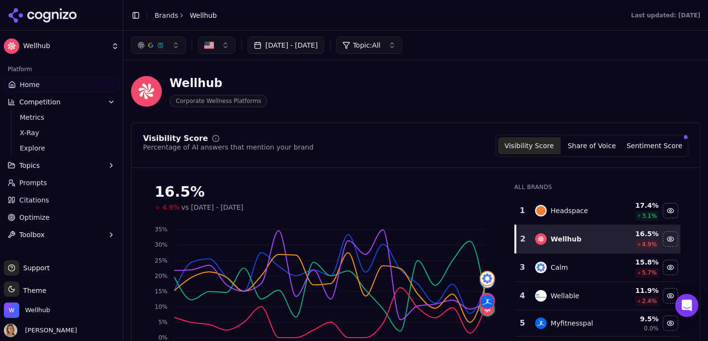
click at [277, 49] on button "[DATE] - [DATE]" at bounding box center [286, 45] width 77 height 17
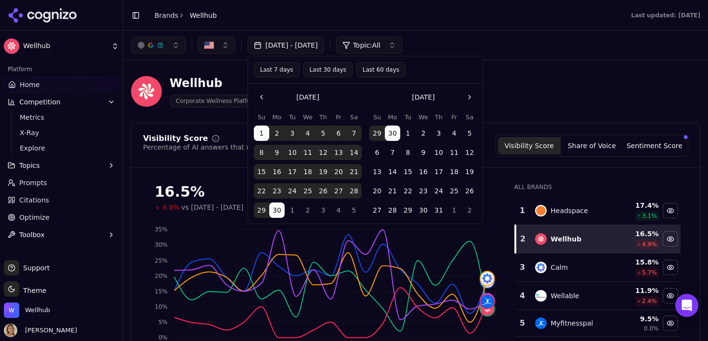
click at [380, 133] on button "29" at bounding box center [376, 133] width 15 height 15
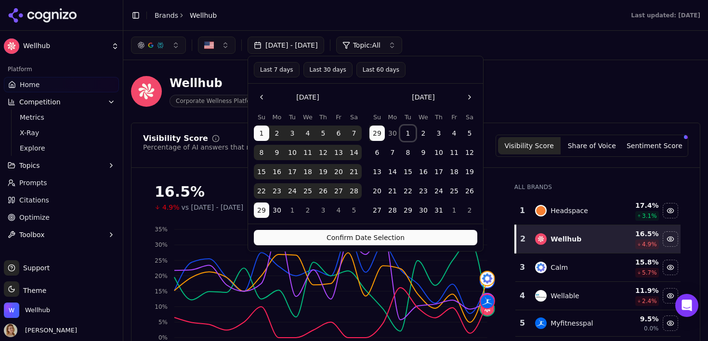
click at [406, 134] on button "1" at bounding box center [407, 133] width 15 height 15
click at [440, 212] on button "31" at bounding box center [438, 210] width 15 height 15
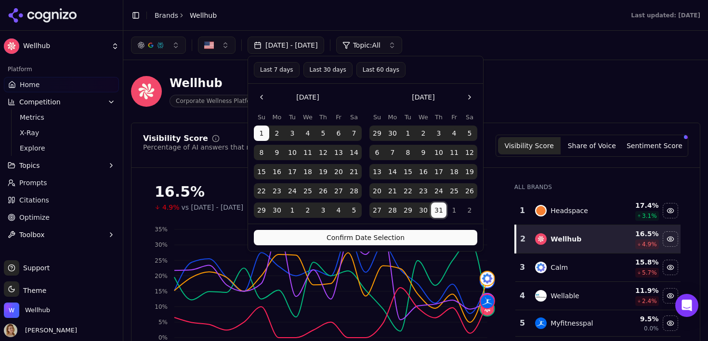
click at [405, 132] on button "1" at bounding box center [407, 133] width 15 height 15
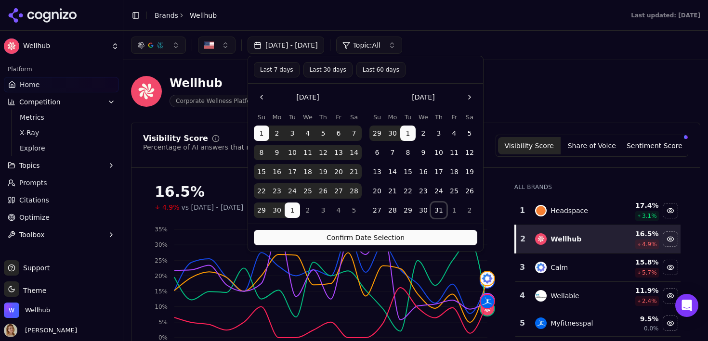
click at [438, 214] on button "31" at bounding box center [438, 210] width 15 height 15
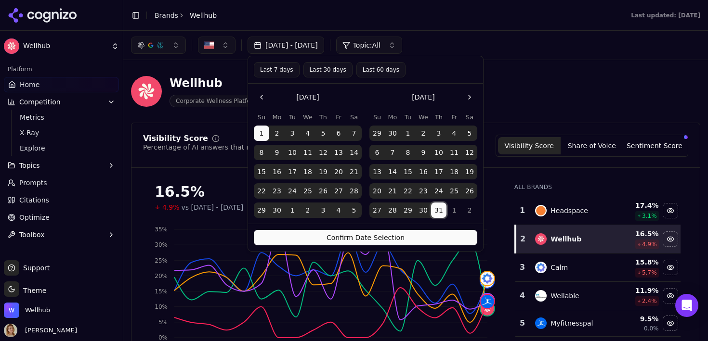
click at [422, 231] on button "Confirm Date Selection" at bounding box center [365, 237] width 223 height 15
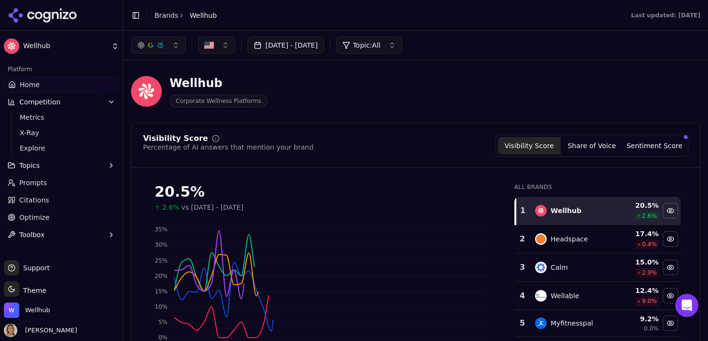
click at [324, 48] on button "[DATE] - [DATE]" at bounding box center [286, 45] width 77 height 17
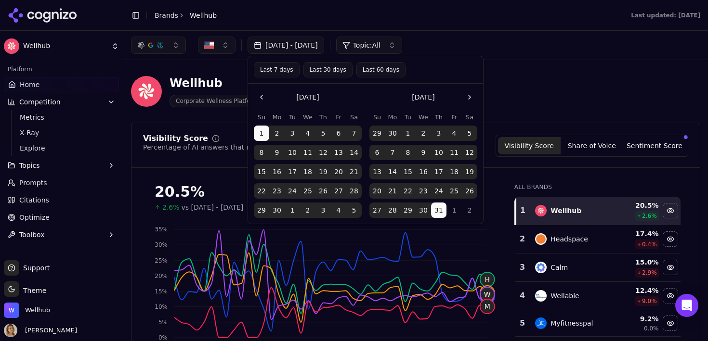
click at [408, 133] on button "1" at bounding box center [407, 133] width 15 height 15
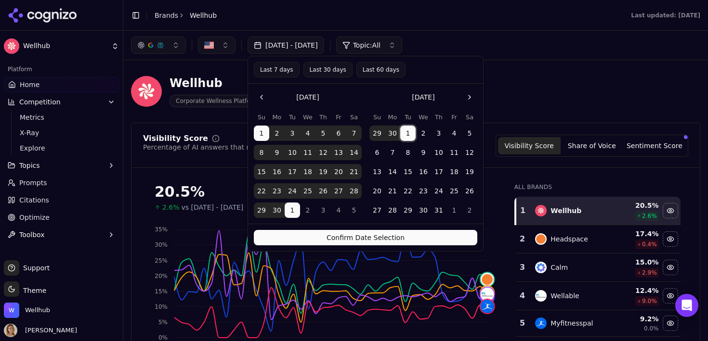
click at [440, 212] on button "31" at bounding box center [438, 210] width 15 height 15
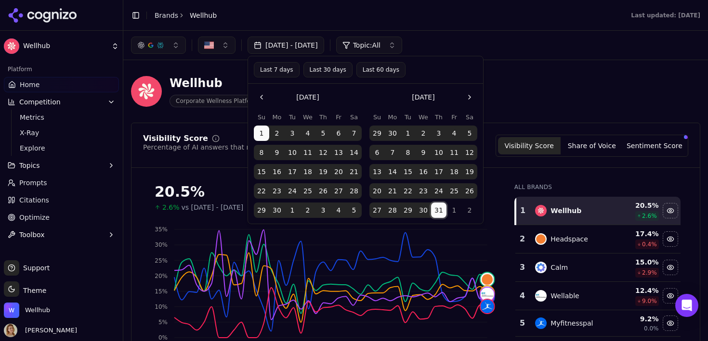
click at [320, 212] on button "3" at bounding box center [322, 210] width 15 height 15
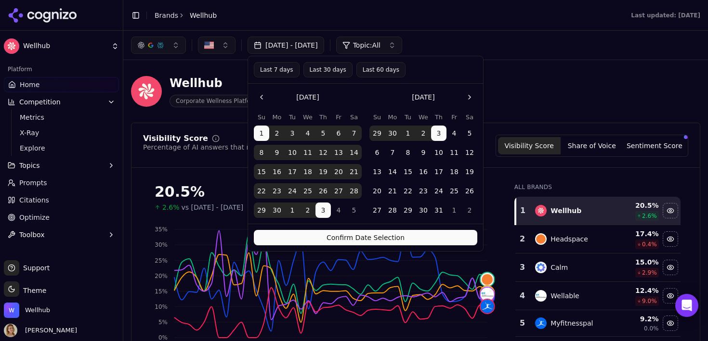
click at [328, 77] on button "Last 30 days" at bounding box center [327, 69] width 49 height 15
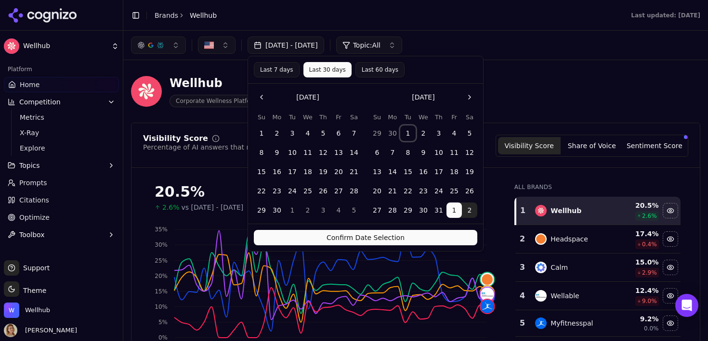
click at [406, 134] on button "1" at bounding box center [407, 133] width 15 height 15
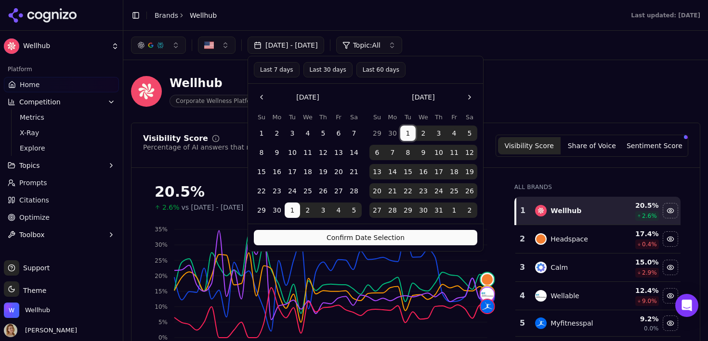
click at [456, 212] on button "1" at bounding box center [453, 210] width 15 height 15
click at [442, 212] on button "31" at bounding box center [438, 210] width 15 height 15
click at [398, 236] on button "Confirm Date Selection" at bounding box center [365, 237] width 223 height 15
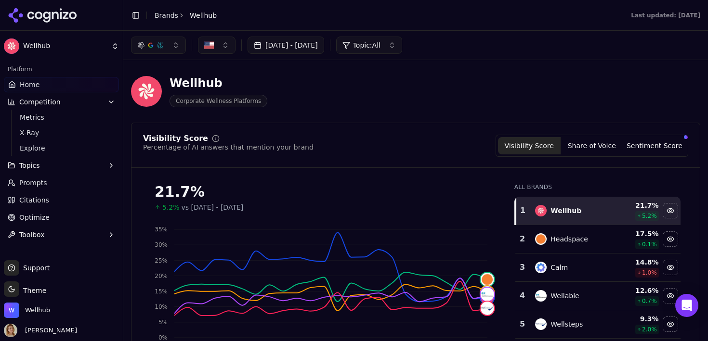
click at [279, 52] on button "[DATE] - [DATE]" at bounding box center [286, 45] width 77 height 17
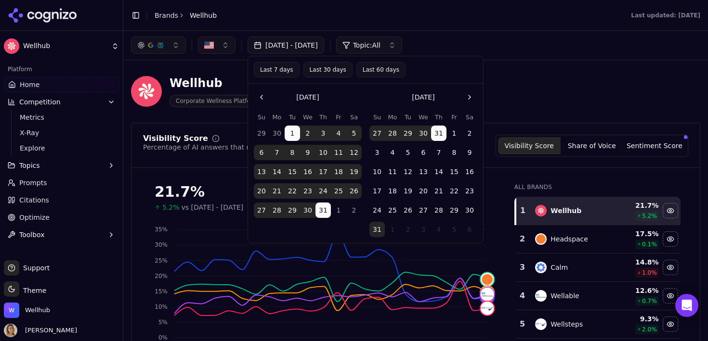
click at [258, 97] on button "Go to the Previous Month" at bounding box center [261, 97] width 15 height 15
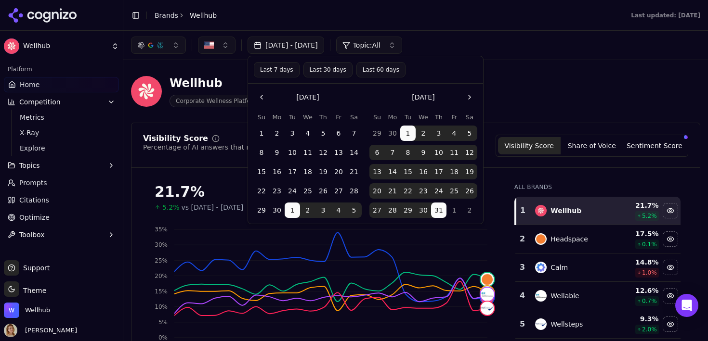
click at [409, 172] on button "15" at bounding box center [407, 171] width 15 height 15
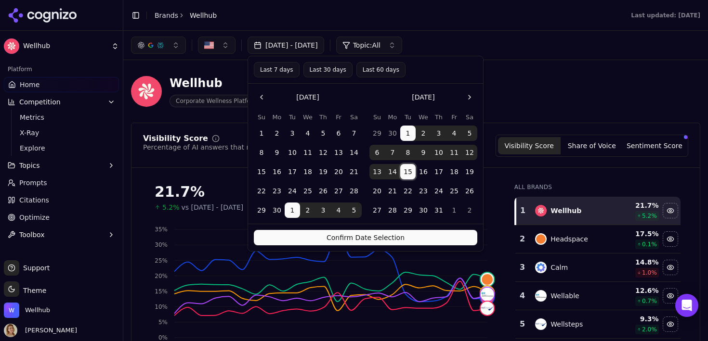
click at [261, 171] on button "15" at bounding box center [261, 171] width 15 height 15
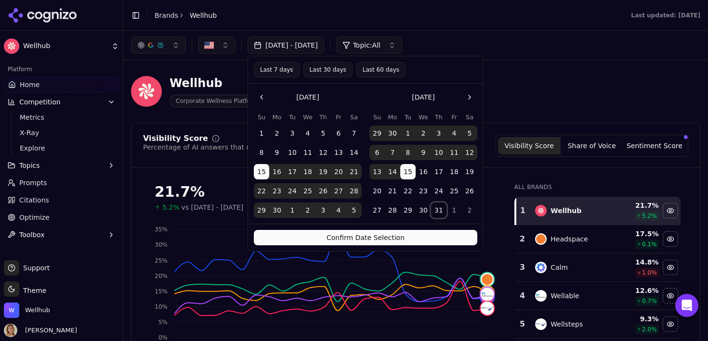
click at [438, 210] on button "31" at bounding box center [438, 210] width 15 height 15
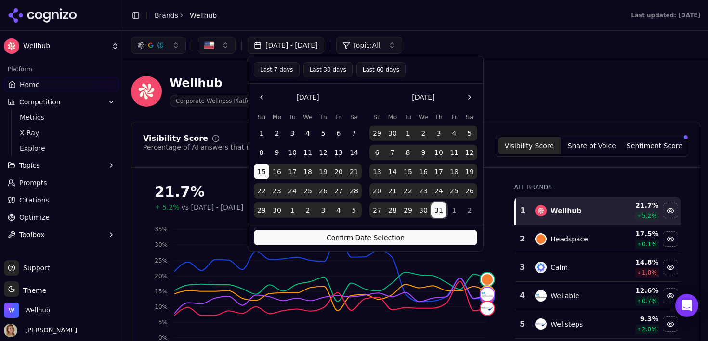
click at [372, 241] on button "Confirm Date Selection" at bounding box center [365, 237] width 223 height 15
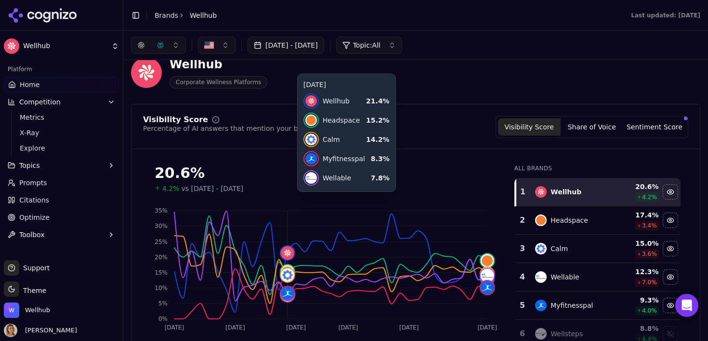
scroll to position [5, 0]
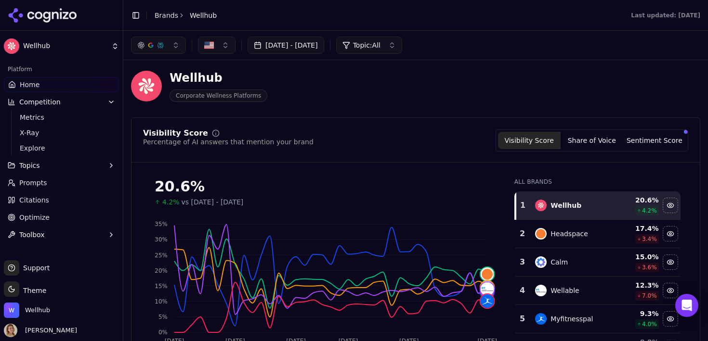
click at [291, 47] on button "[DATE] - [DATE]" at bounding box center [286, 45] width 77 height 17
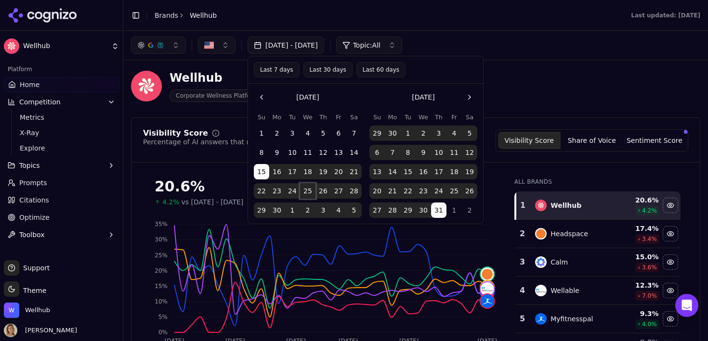
click at [311, 192] on button "25" at bounding box center [307, 190] width 15 height 15
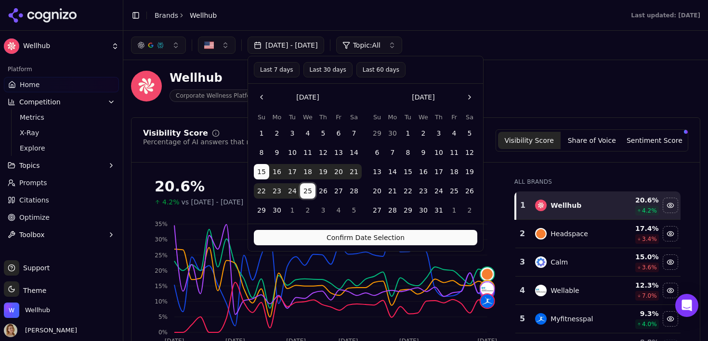
click at [425, 191] on button "23" at bounding box center [423, 190] width 15 height 15
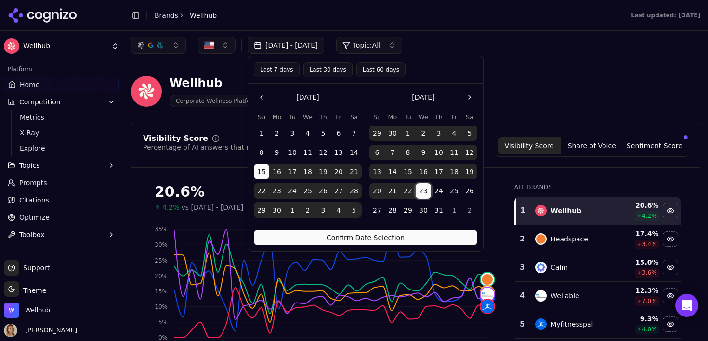
scroll to position [5, 0]
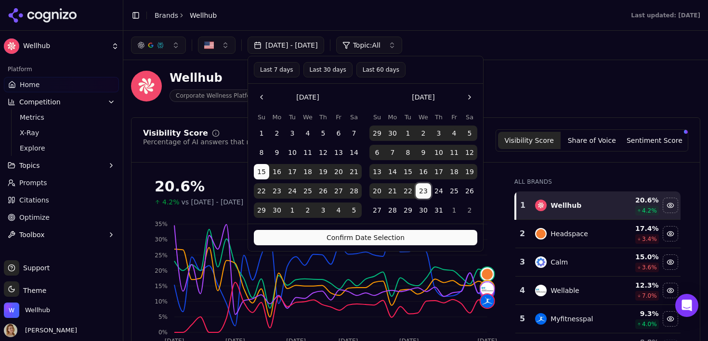
click at [332, 237] on button "Confirm Date Selection" at bounding box center [365, 237] width 223 height 15
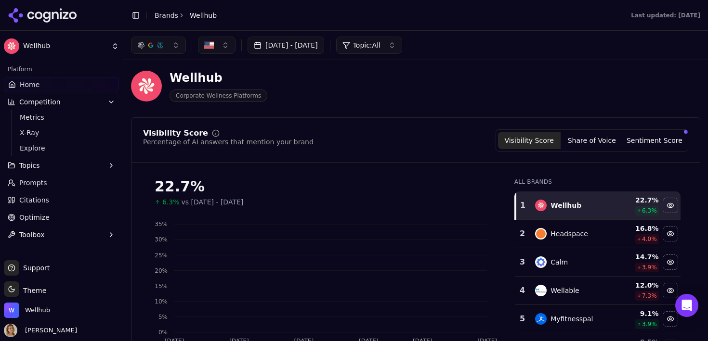
click at [303, 45] on button "Jun 15, 2025 - Jul 23, 2025" at bounding box center [286, 45] width 77 height 17
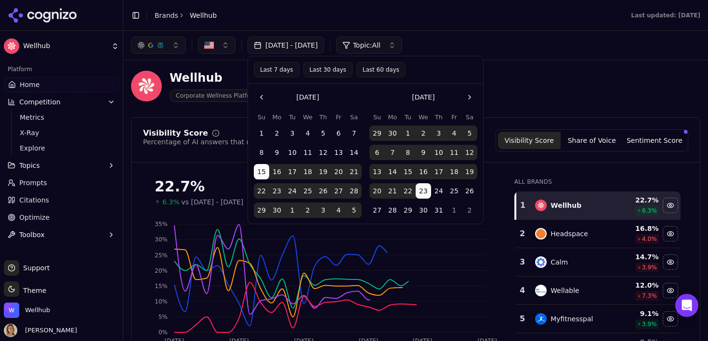
click at [307, 192] on button "25" at bounding box center [307, 190] width 15 height 15
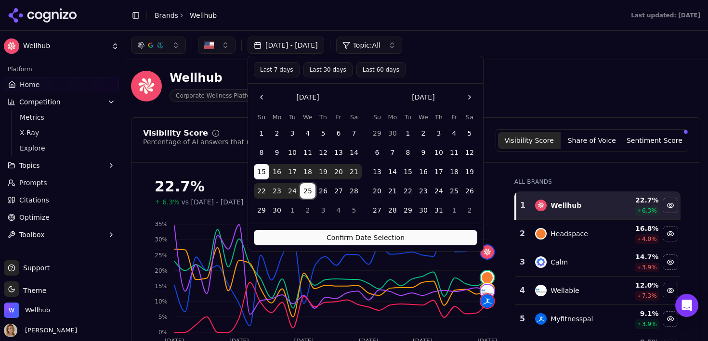
click at [307, 192] on button "25" at bounding box center [307, 190] width 15 height 15
click at [419, 191] on button "23" at bounding box center [423, 190] width 15 height 15
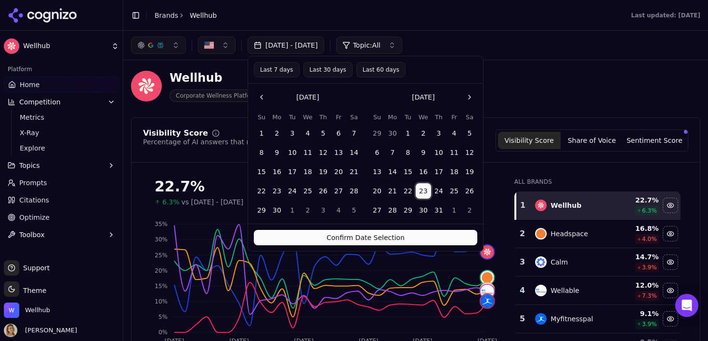
click at [306, 191] on button "25" at bounding box center [307, 190] width 15 height 15
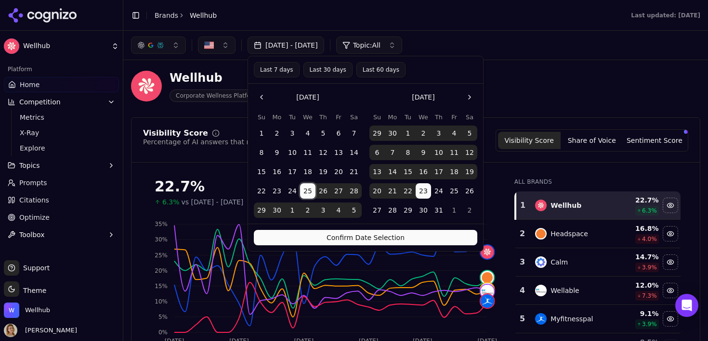
click at [306, 191] on button "25" at bounding box center [307, 190] width 15 height 15
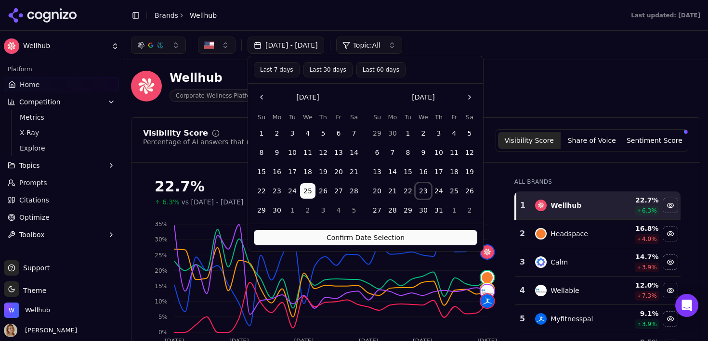
click at [425, 191] on button "23" at bounding box center [423, 190] width 15 height 15
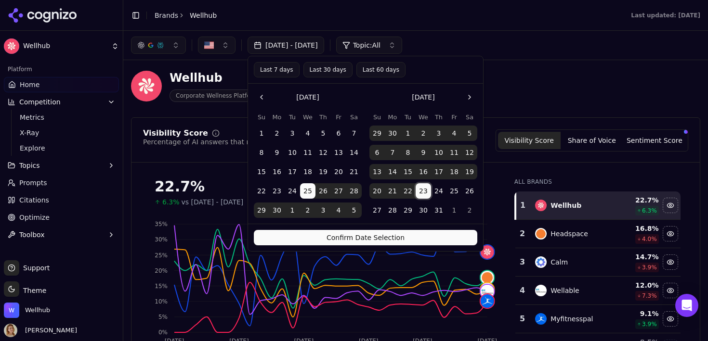
click at [360, 237] on button "Confirm Date Selection" at bounding box center [365, 237] width 223 height 15
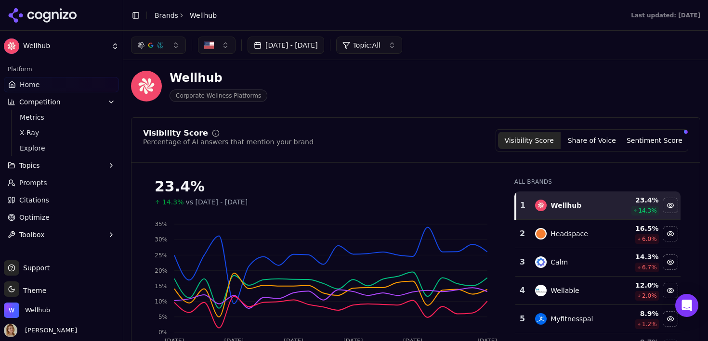
scroll to position [33, 0]
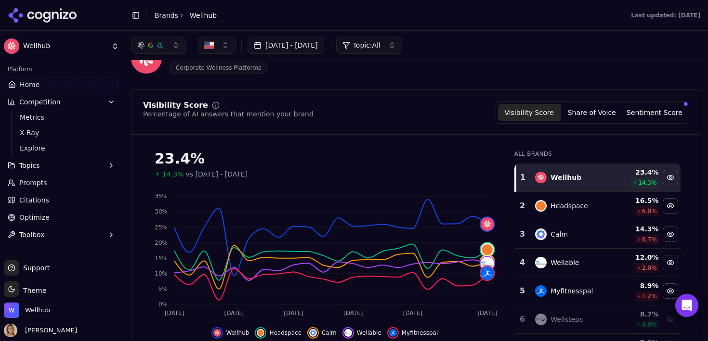
click at [300, 37] on button "Jun 25, 2025 - Jul 23, 2025" at bounding box center [286, 45] width 77 height 17
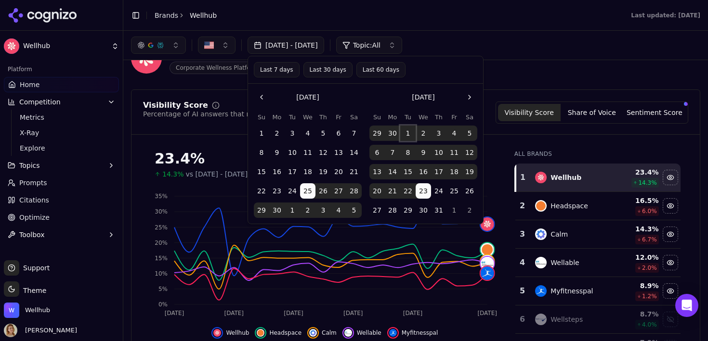
click at [406, 136] on button "1" at bounding box center [407, 133] width 15 height 15
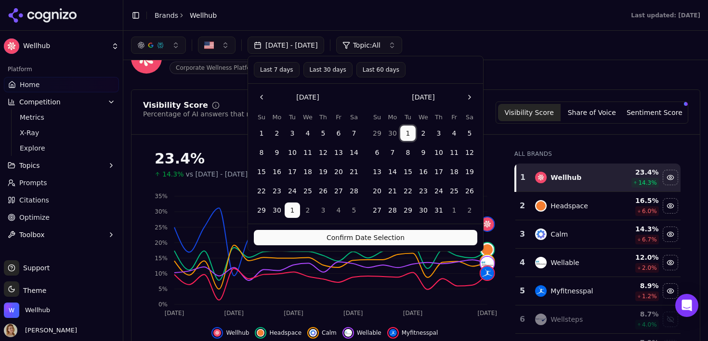
click at [443, 210] on button "31" at bounding box center [438, 210] width 15 height 15
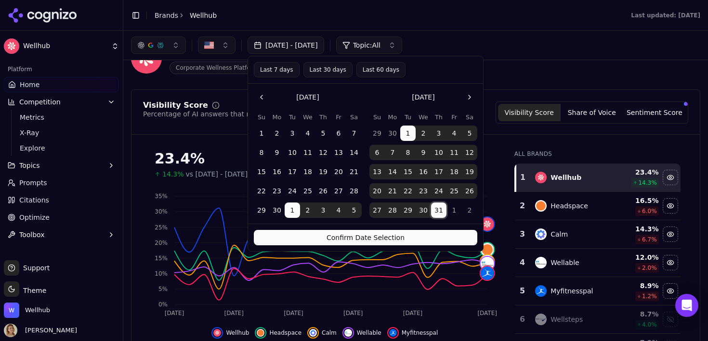
click at [376, 229] on div "Confirm Date Selection" at bounding box center [365, 237] width 235 height 27
click at [365, 236] on button "Confirm Date Selection" at bounding box center [365, 237] width 223 height 15
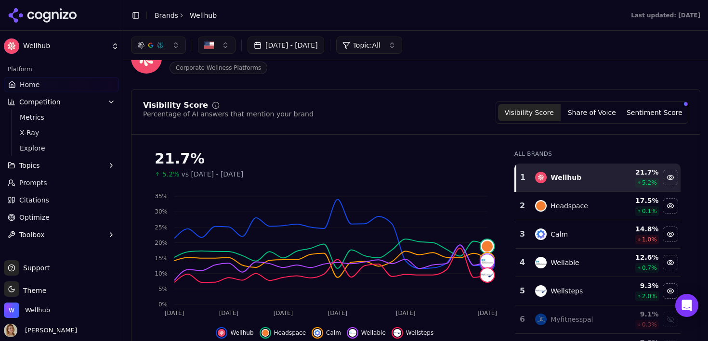
click at [298, 46] on button "[DATE] - [DATE]" at bounding box center [286, 45] width 77 height 17
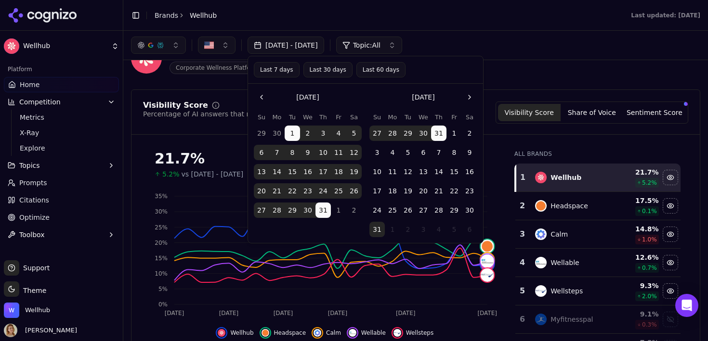
click at [449, 132] on button "1" at bounding box center [453, 133] width 15 height 15
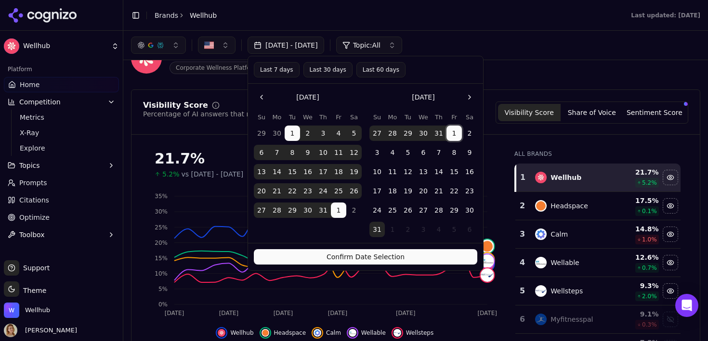
click at [375, 230] on button "31" at bounding box center [376, 229] width 15 height 15
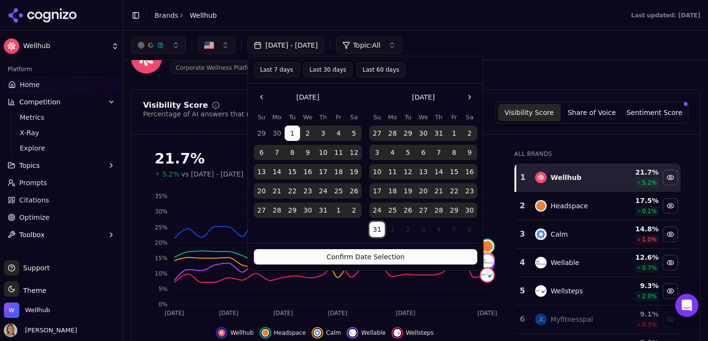
click at [456, 131] on button "1" at bounding box center [453, 133] width 15 height 15
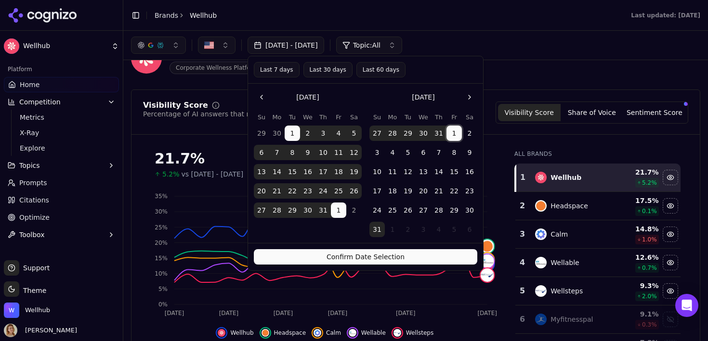
click at [456, 131] on button "1" at bounding box center [453, 133] width 15 height 15
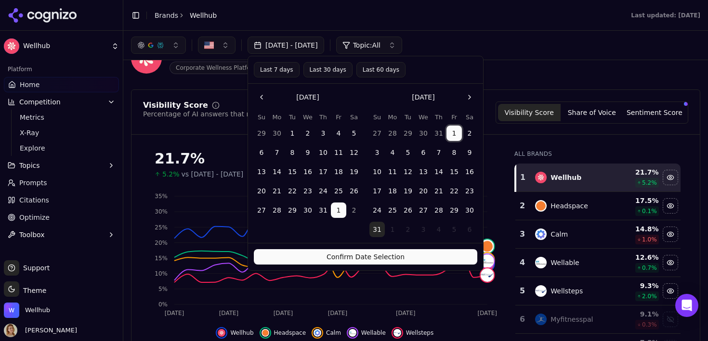
click at [377, 232] on button "31" at bounding box center [376, 229] width 15 height 15
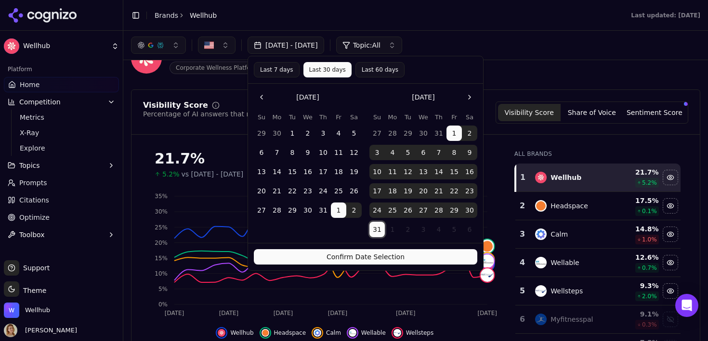
click at [382, 260] on button "Confirm Date Selection" at bounding box center [365, 256] width 223 height 15
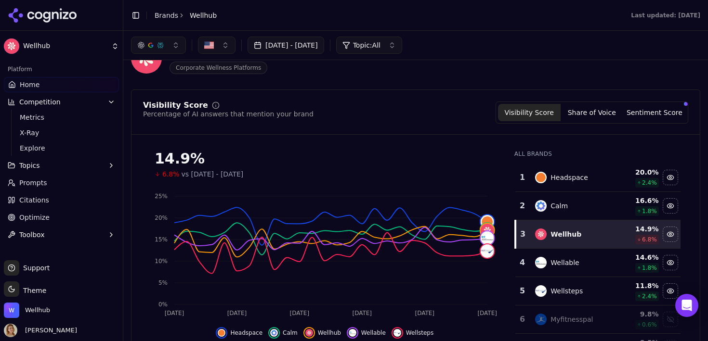
click at [380, 46] on div "Topic: All" at bounding box center [361, 45] width 38 height 10
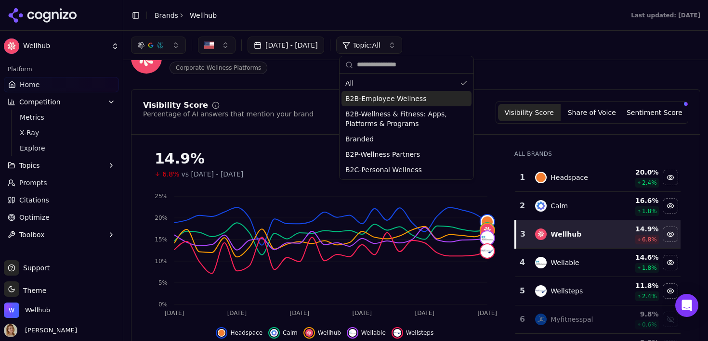
click at [380, 97] on span "B2B-Employee Wellness" at bounding box center [385, 99] width 81 height 10
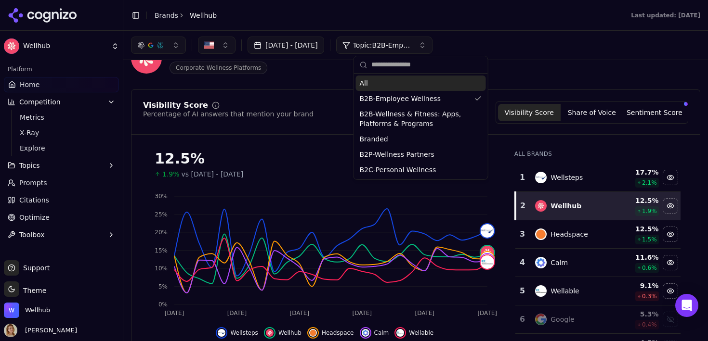
click at [309, 44] on button "[DATE] - [DATE]" at bounding box center [286, 45] width 77 height 17
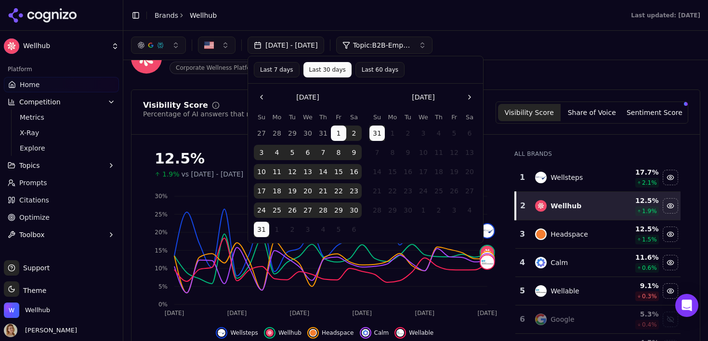
click at [262, 100] on button "Go to the Previous Month" at bounding box center [261, 97] width 15 height 15
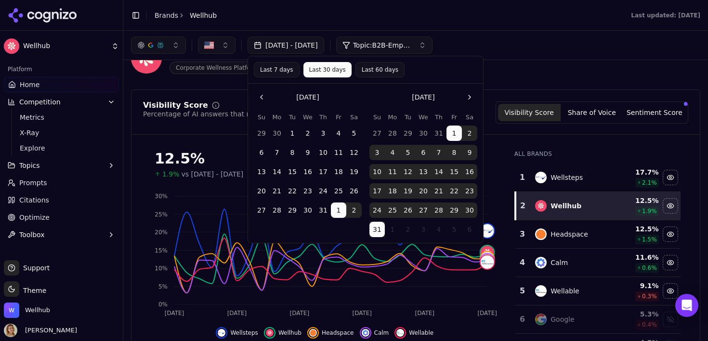
click at [262, 100] on button "Go to the Previous Month" at bounding box center [261, 97] width 15 height 15
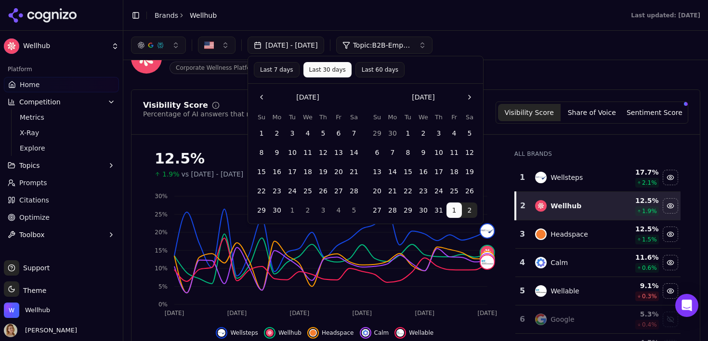
click at [261, 131] on button "1" at bounding box center [261, 133] width 15 height 15
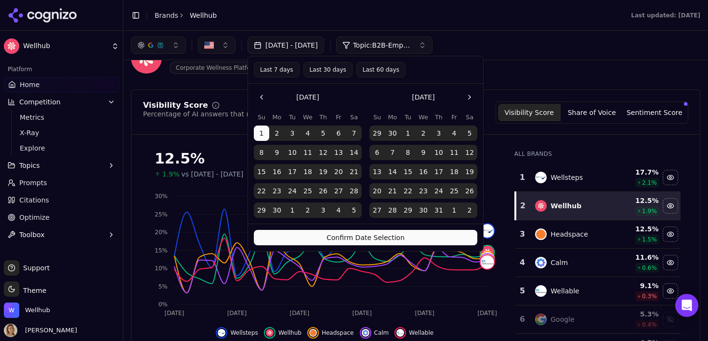
click at [335, 238] on button "Confirm Date Selection" at bounding box center [365, 237] width 223 height 15
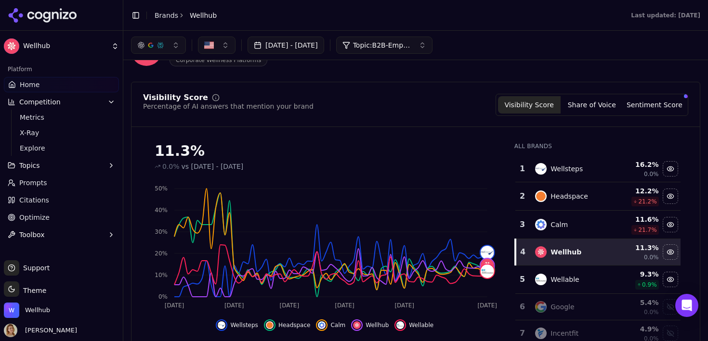
scroll to position [34, 0]
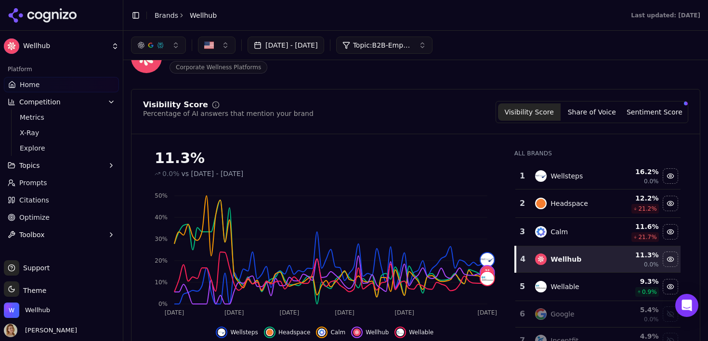
click at [411, 40] on span "Topic: B2B-Employee Wellness" at bounding box center [382, 45] width 58 height 10
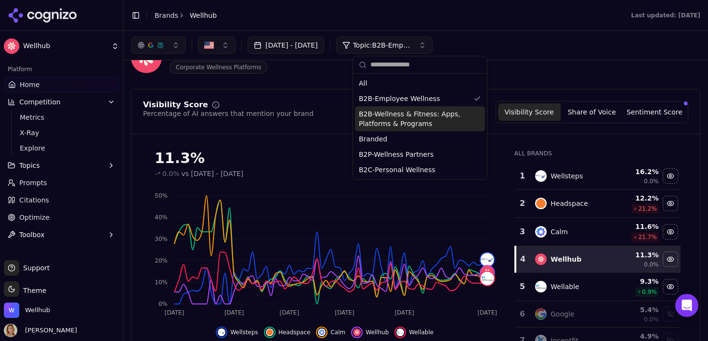
click at [406, 117] on span "B2B-Wellness & Fitness: Apps, Platforms & Programs" at bounding box center [414, 118] width 111 height 19
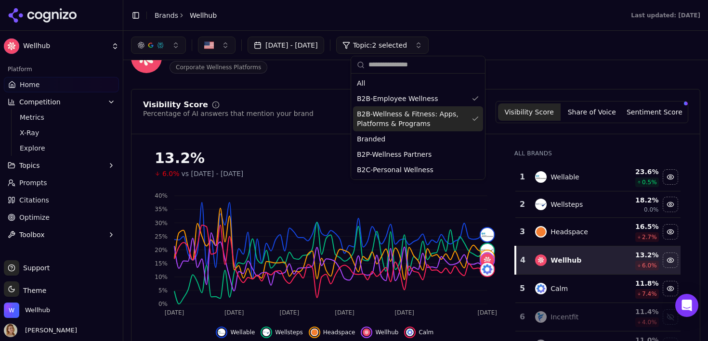
click at [315, 117] on div "Visibility Score Percentage of AI answers that mention your brand Visibility Sc…" at bounding box center [415, 112] width 545 height 22
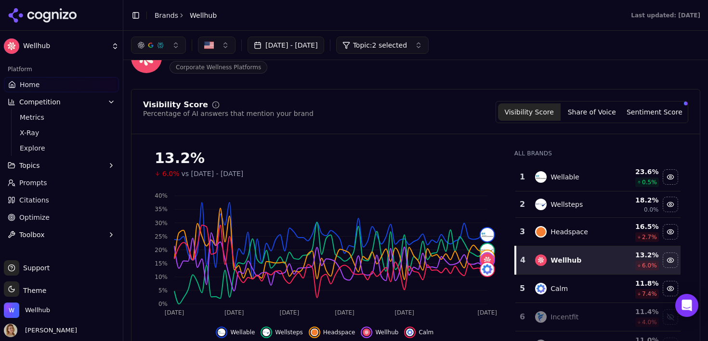
click at [390, 45] on span "Topic: 2 selected" at bounding box center [380, 45] width 54 height 10
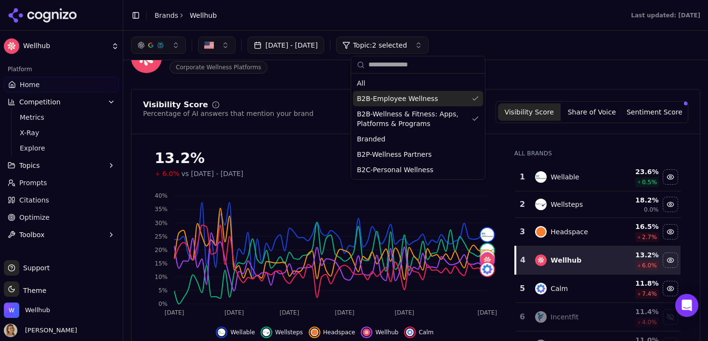
click at [391, 99] on span "B2B-Employee Wellness" at bounding box center [397, 99] width 81 height 10
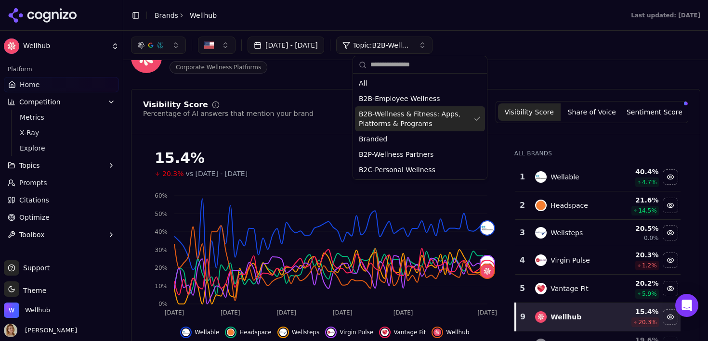
click at [391, 122] on span "B2B-Wellness & Fitness: Apps, Platforms & Programs" at bounding box center [414, 118] width 111 height 19
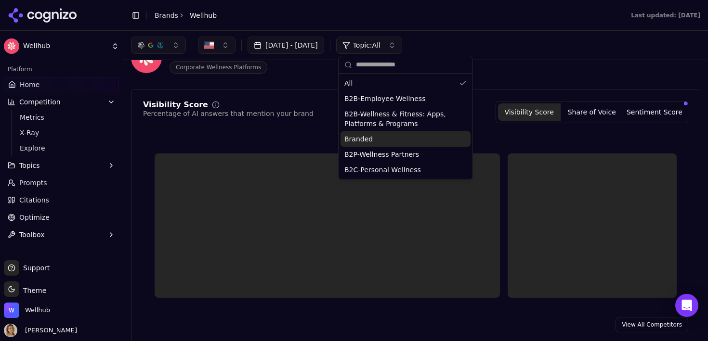
click at [386, 138] on div "Branded" at bounding box center [406, 138] width 130 height 15
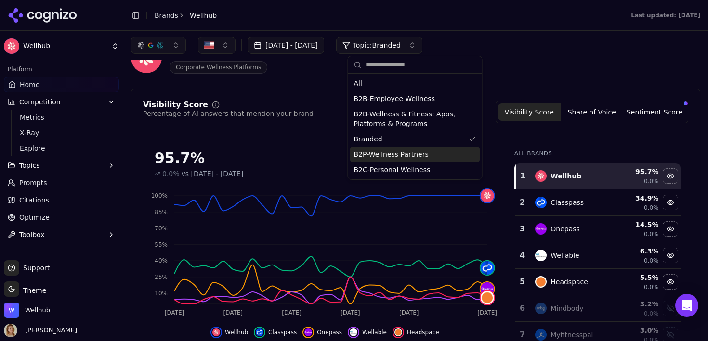
click at [387, 150] on span "B2P-Wellness Partners" at bounding box center [391, 155] width 75 height 10
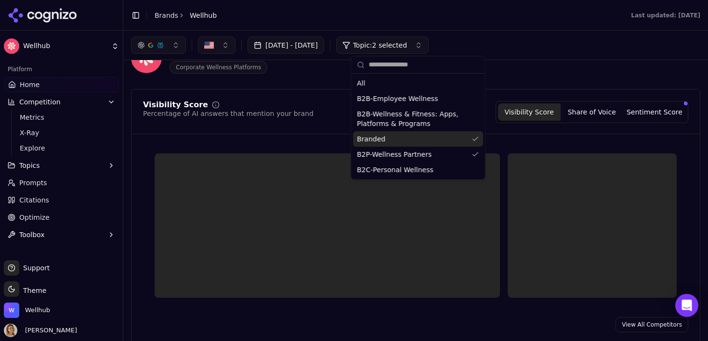
click at [387, 140] on div "Branded" at bounding box center [418, 138] width 130 height 15
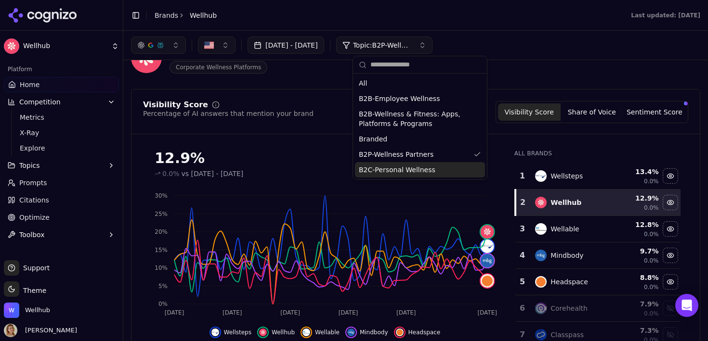
click at [387, 169] on span "B2C-Personal Wellness" at bounding box center [397, 170] width 77 height 10
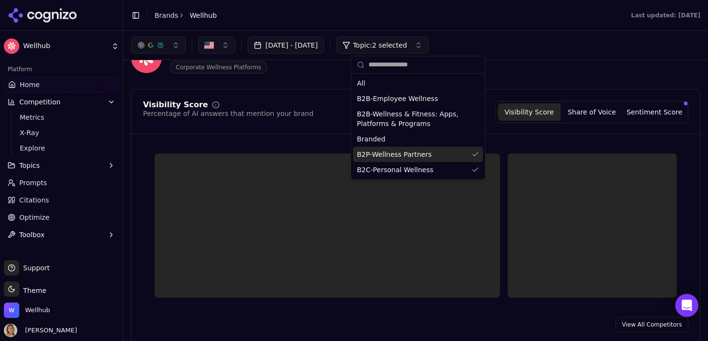
click at [387, 154] on span "B2P-Wellness Partners" at bounding box center [394, 155] width 75 height 10
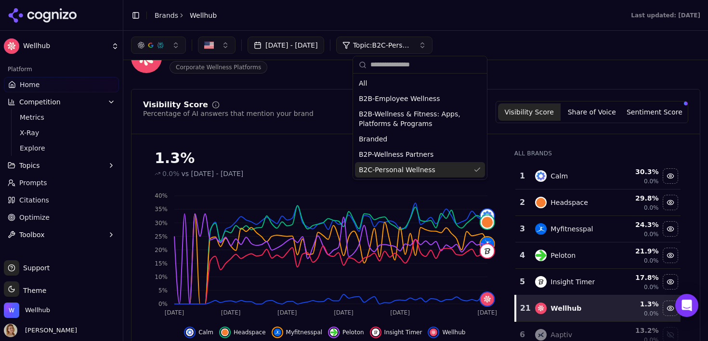
click at [391, 170] on span "B2C-Personal Wellness" at bounding box center [397, 170] width 77 height 10
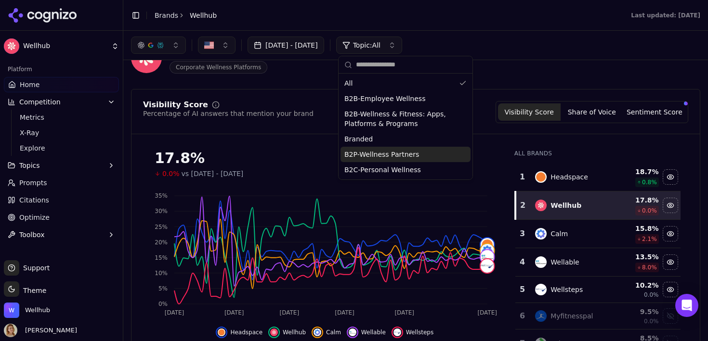
click at [317, 102] on div "Visibility Score Percentage of AI answers that mention your brand Visibility Sc…" at bounding box center [415, 112] width 545 height 22
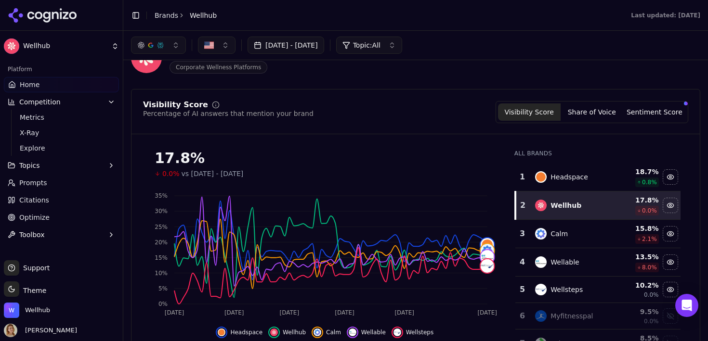
scroll to position [35, 0]
click at [593, 107] on button "Share of Voice" at bounding box center [592, 111] width 63 height 17
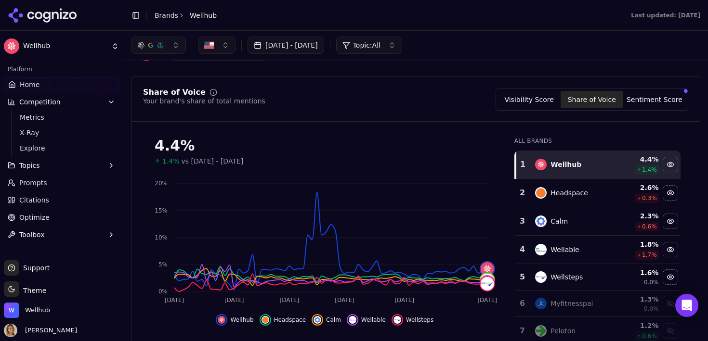
scroll to position [49, 0]
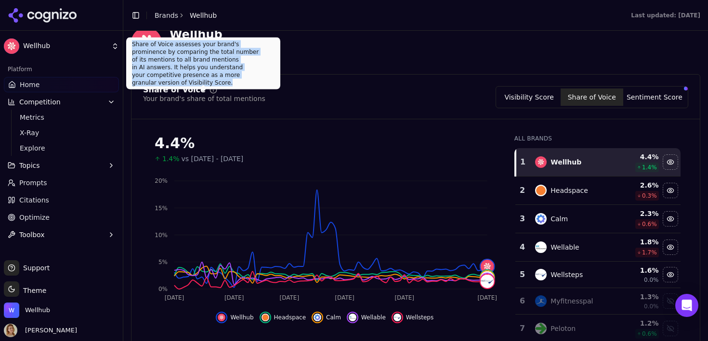
drag, startPoint x: 131, startPoint y: 44, endPoint x: 257, endPoint y: 71, distance: 128.1
click at [257, 72] on div "Share of Voice assesses your brand's prominence by comparing the total number o…" at bounding box center [203, 64] width 154 height 52
copy div "Share of Voice assesses your brand's prominence by comparing the total number o…"
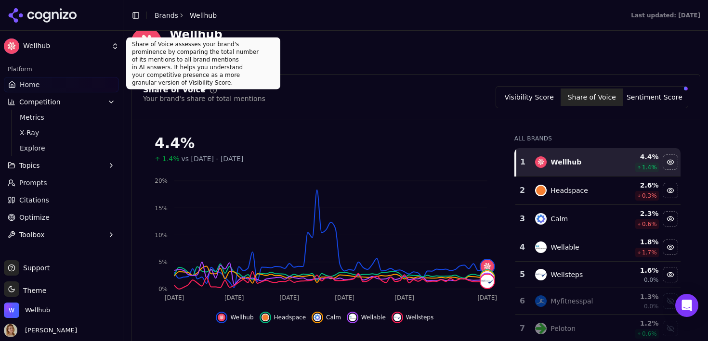
click at [334, 117] on div "Share of Voice Your brand's share of total mentions Visibility Score Share of V…" at bounding box center [415, 102] width 568 height 33
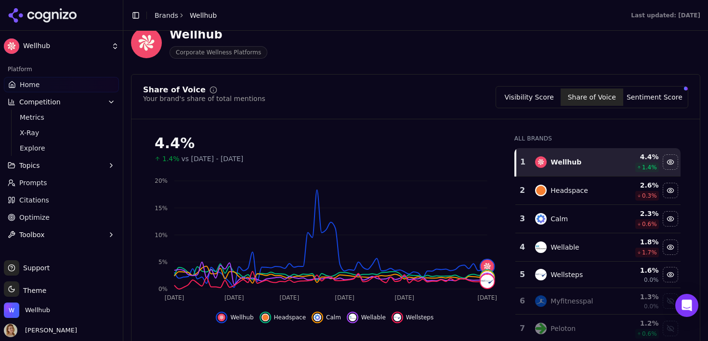
click at [636, 93] on button "Sentiment Score" at bounding box center [654, 97] width 63 height 17
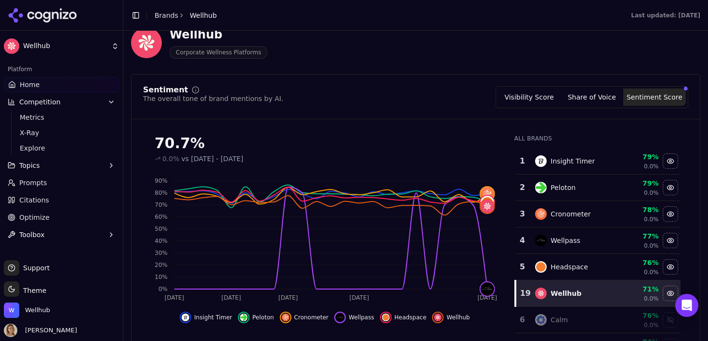
click at [571, 99] on button "Share of Voice" at bounding box center [592, 97] width 63 height 17
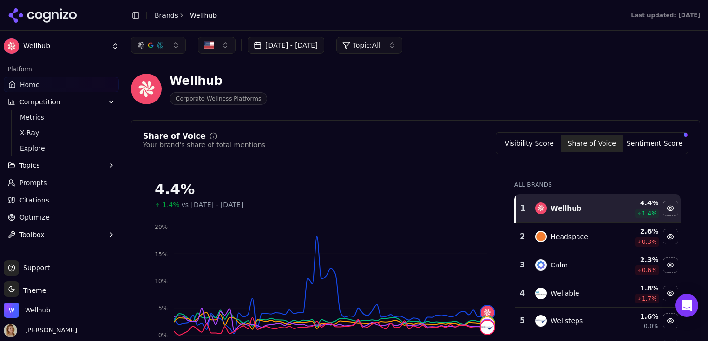
scroll to position [0, 0]
